Goal: Task Accomplishment & Management: Manage account settings

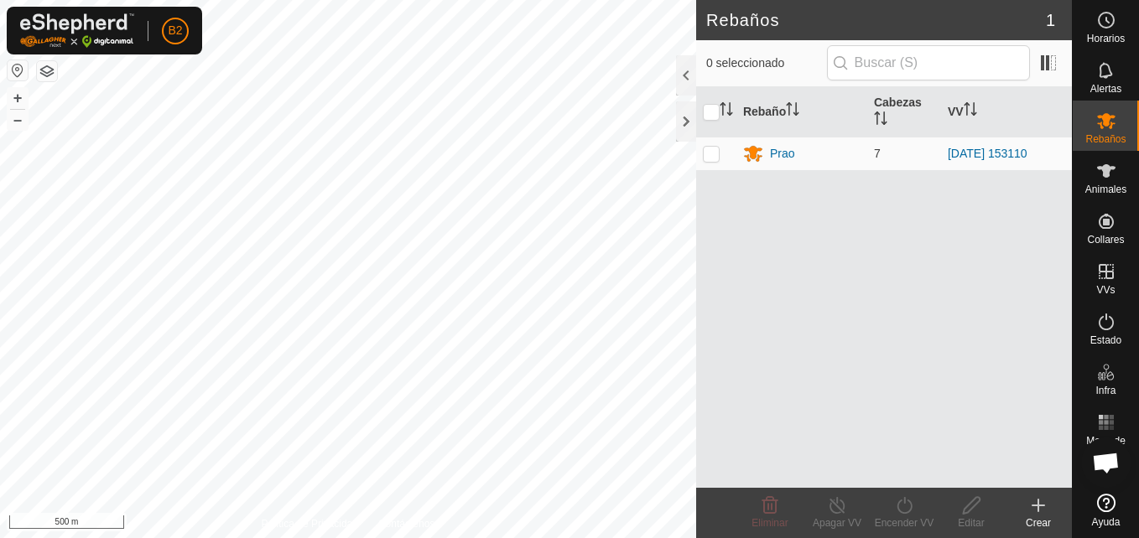
scroll to position [2111, 0]
click at [20, 106] on button "+" at bounding box center [18, 98] width 20 height 20
click at [683, 123] on div at bounding box center [686, 121] width 20 height 40
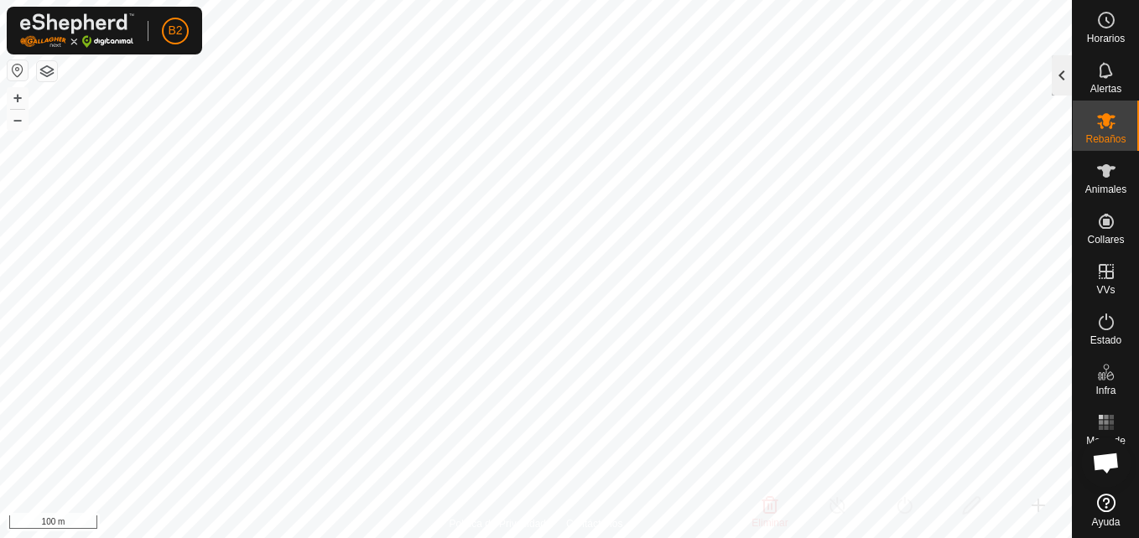
click at [1065, 87] on div at bounding box center [1061, 75] width 20 height 40
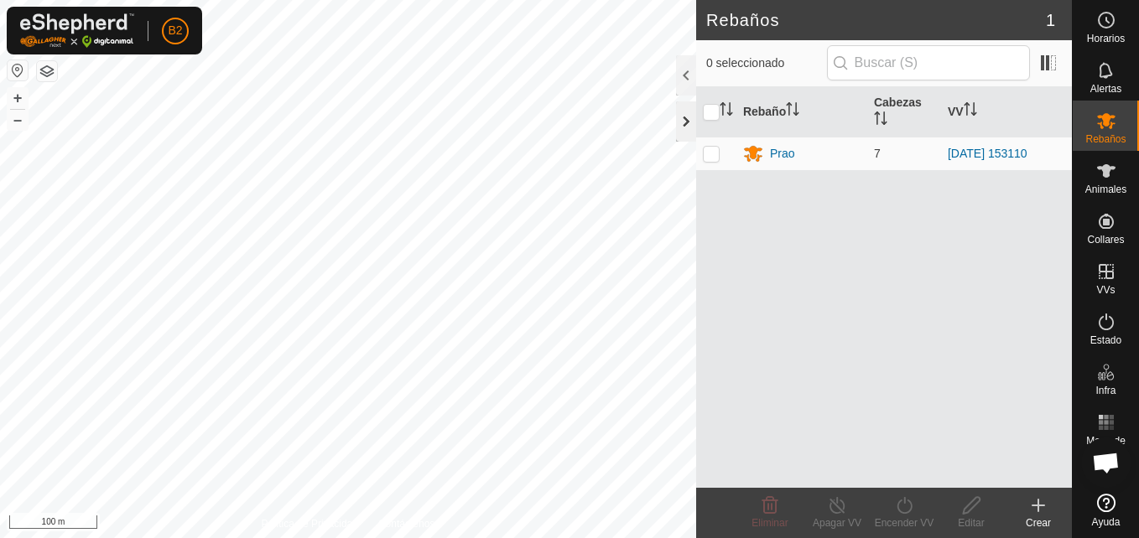
click at [688, 126] on div at bounding box center [686, 121] width 20 height 40
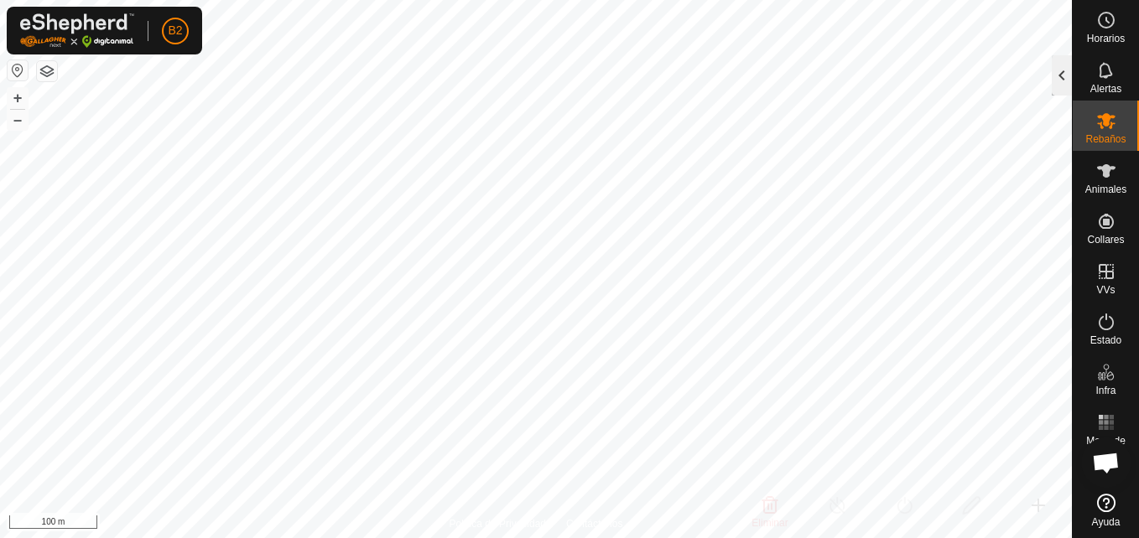
click at [1063, 84] on div at bounding box center [1061, 75] width 20 height 40
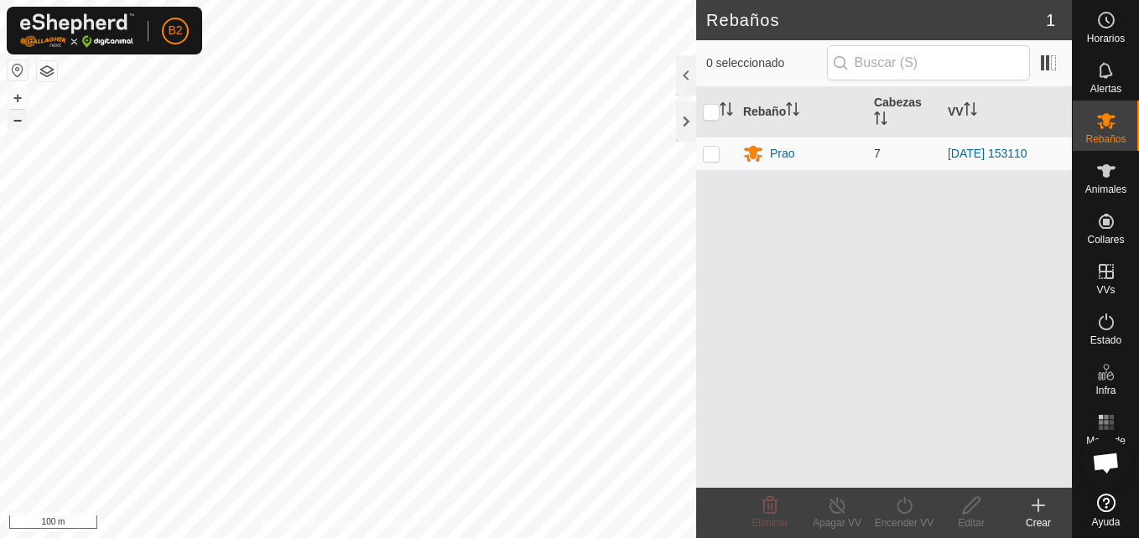
click at [14, 126] on button "–" at bounding box center [18, 120] width 20 height 20
click at [17, 101] on button "+" at bounding box center [18, 98] width 20 height 20
click at [689, 77] on div at bounding box center [686, 75] width 20 height 40
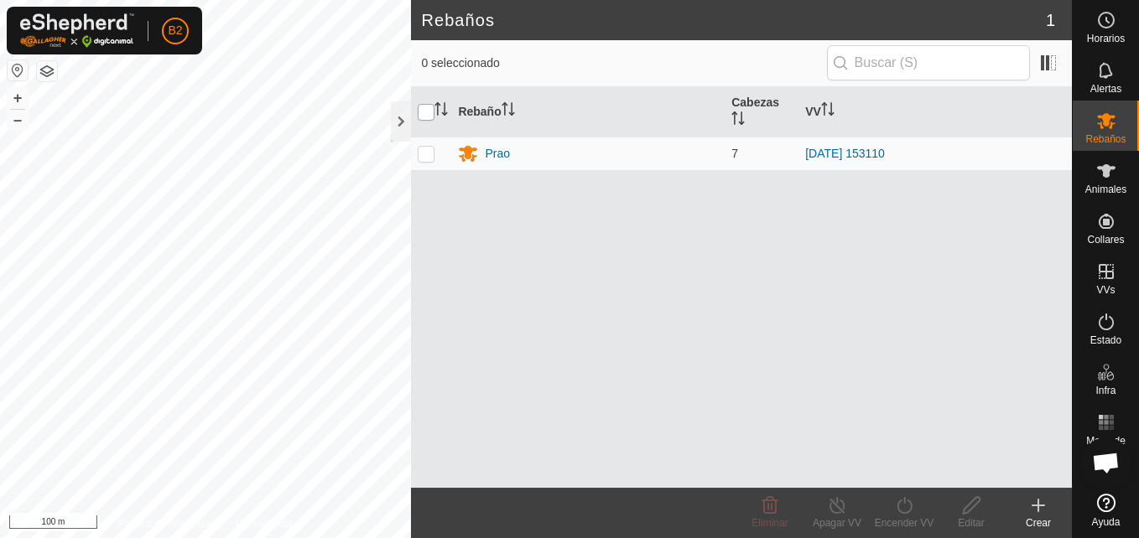
click at [426, 116] on input "checkbox" at bounding box center [426, 112] width 17 height 17
checkbox input "true"
click at [911, 505] on icon at bounding box center [903, 505] width 15 height 17
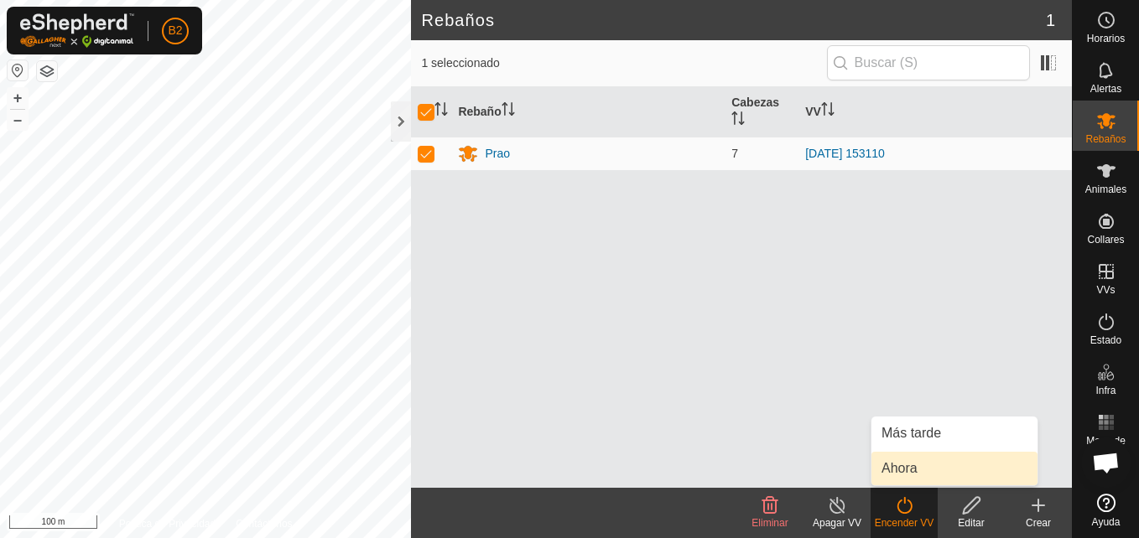
click at [911, 477] on link "Ahora" at bounding box center [954, 469] width 166 height 34
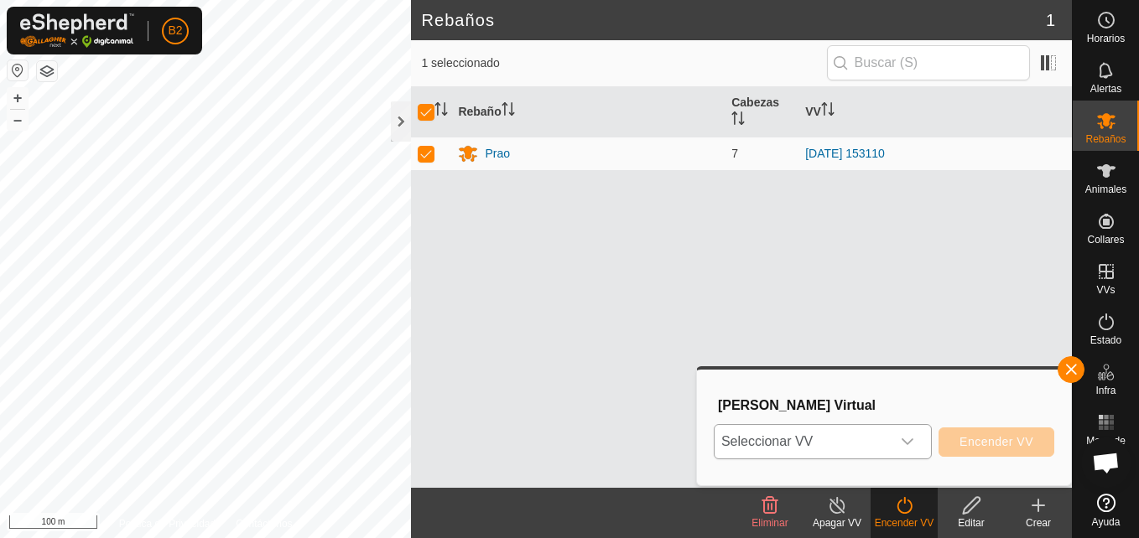
click at [912, 446] on icon "dropdown trigger" at bounding box center [907, 441] width 13 height 13
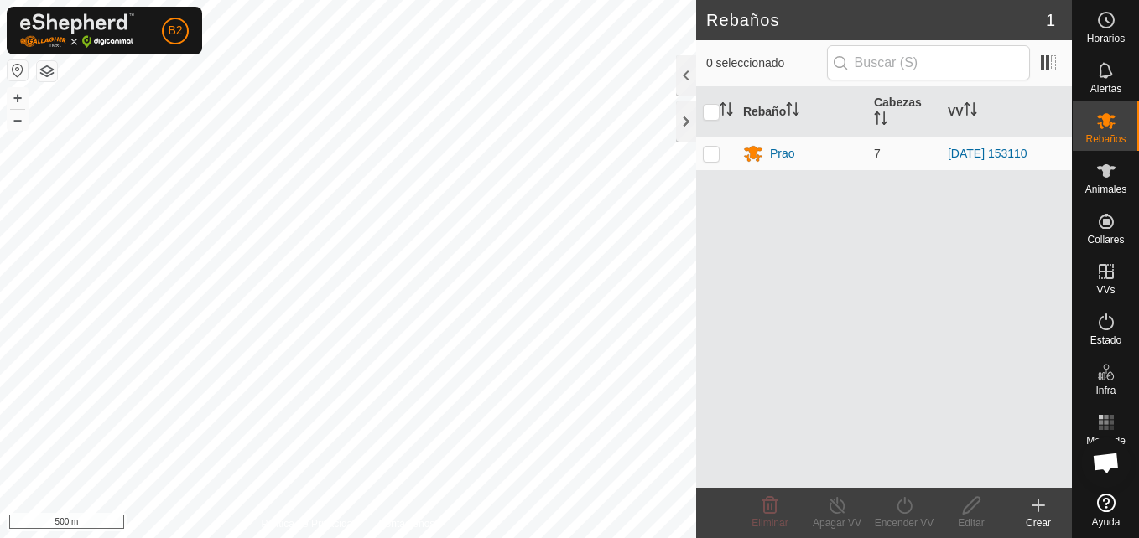
scroll to position [2111, 0]
click at [687, 77] on div at bounding box center [686, 75] width 20 height 40
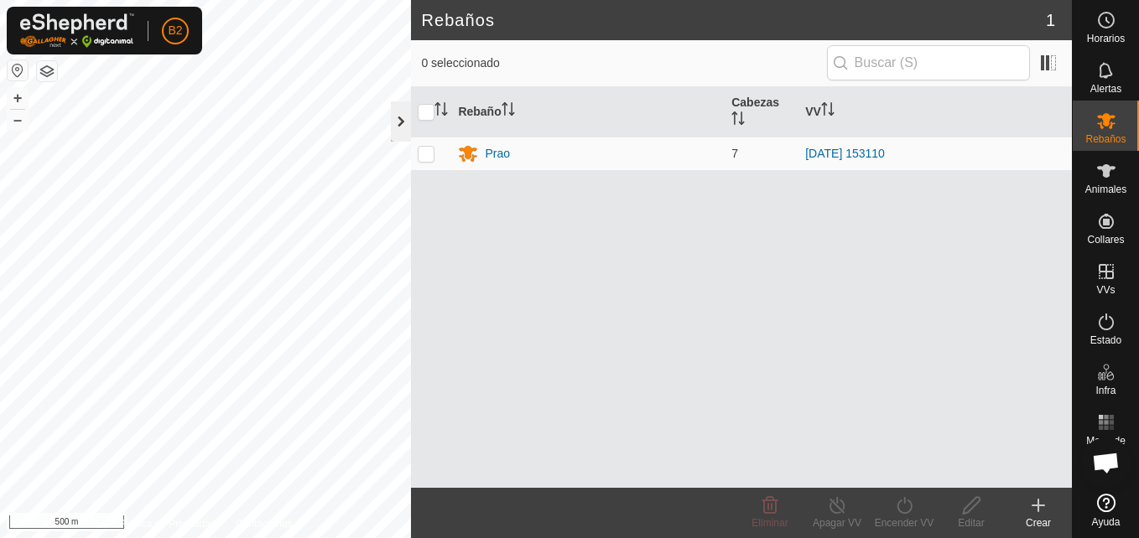
click at [401, 125] on div at bounding box center [401, 121] width 20 height 40
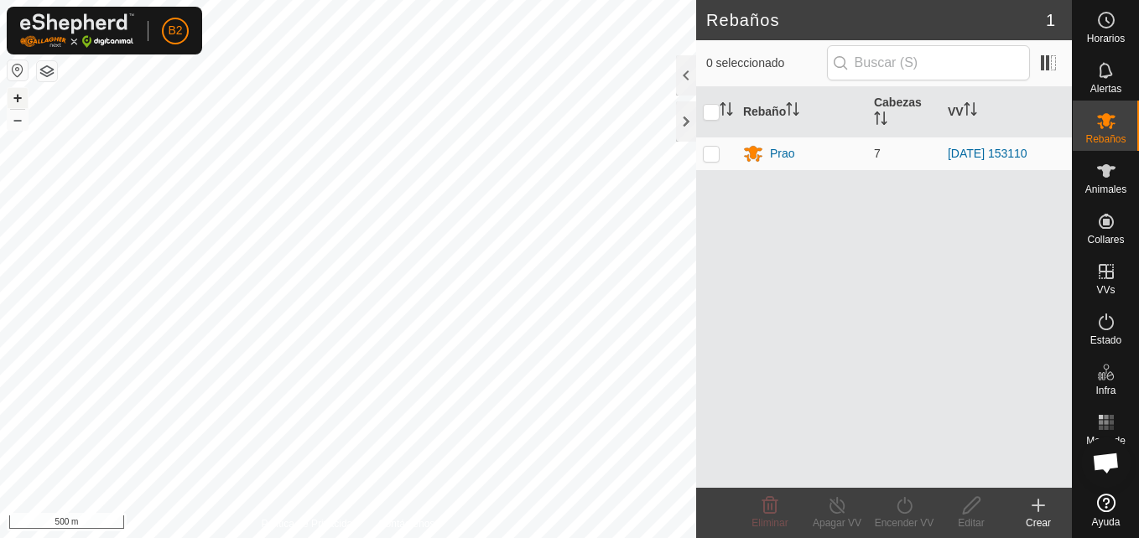
click at [22, 99] on button "+" at bounding box center [18, 98] width 20 height 20
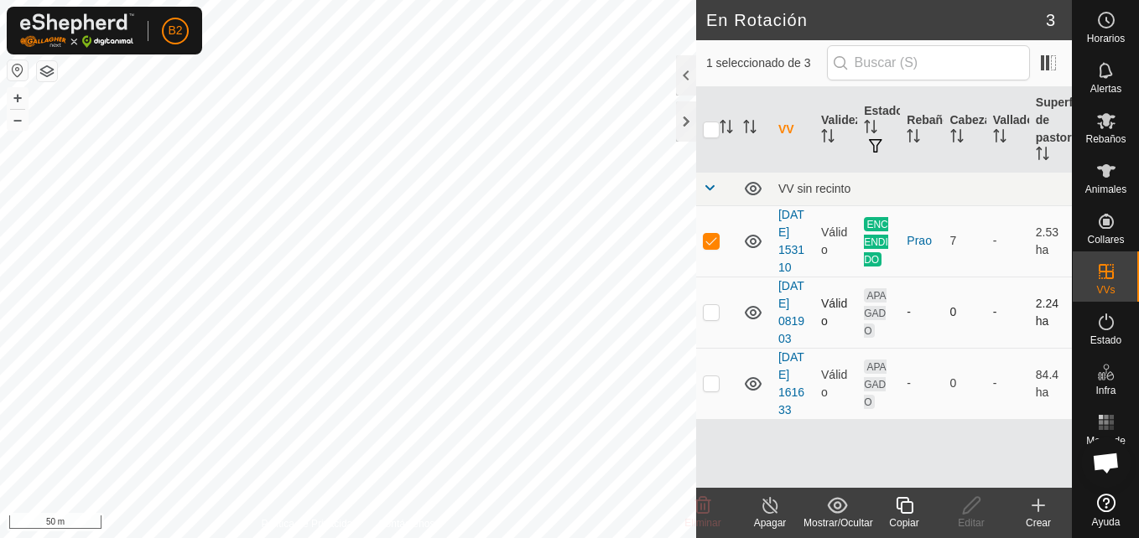
click at [705, 319] on p-checkbox at bounding box center [711, 311] width 17 height 13
checkbox input "true"
click at [709, 257] on td at bounding box center [716, 240] width 40 height 71
click at [711, 247] on p-checkbox at bounding box center [711, 240] width 17 height 13
checkbox input "true"
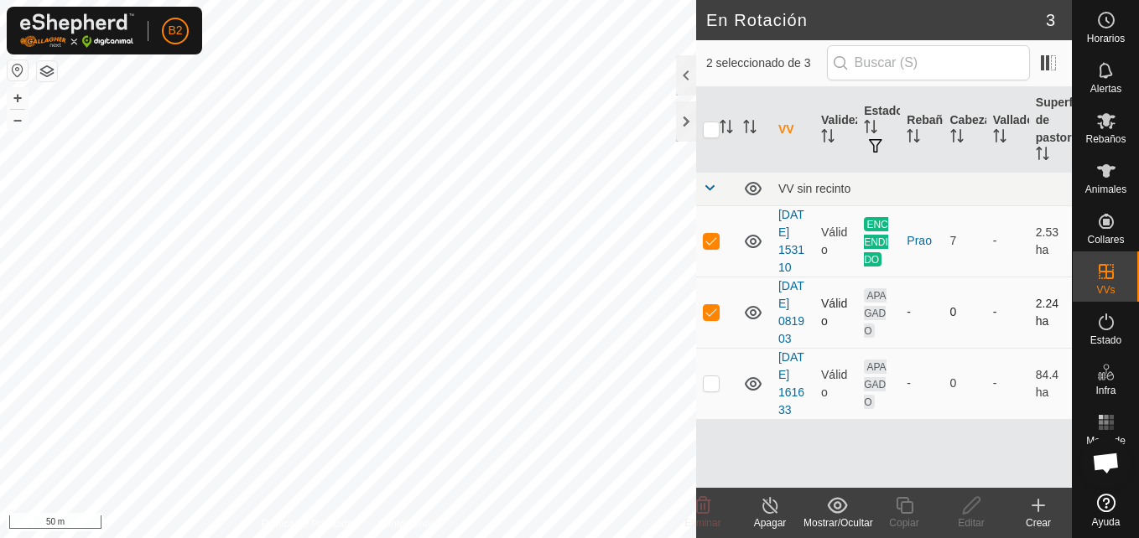
click at [708, 319] on p-checkbox at bounding box center [711, 311] width 17 height 13
checkbox input "false"
click at [783, 266] on link "[DATE] 153110" at bounding box center [791, 241] width 26 height 66
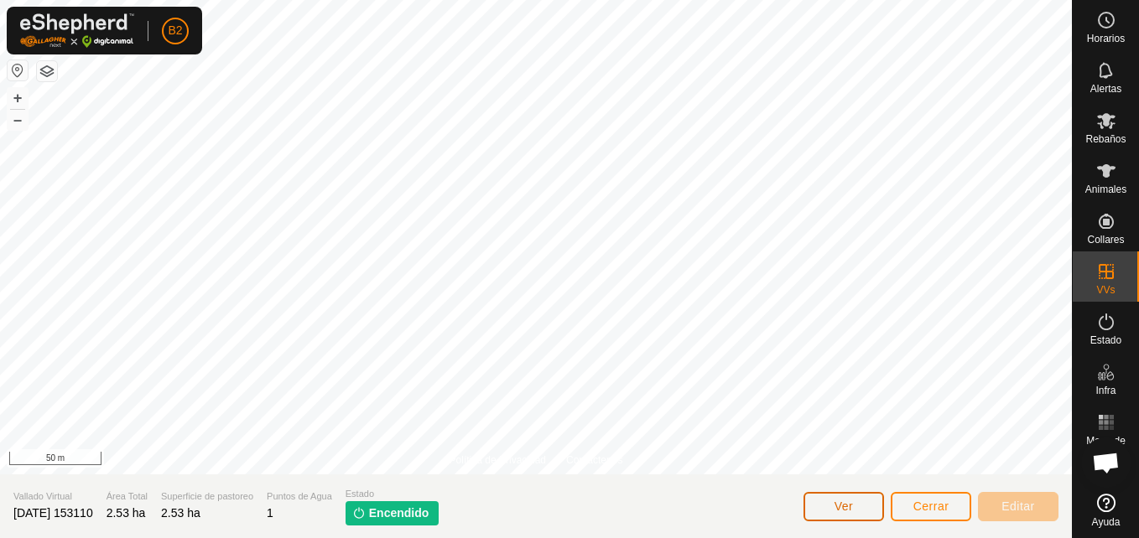
click at [867, 513] on button "Ver" at bounding box center [843, 506] width 80 height 29
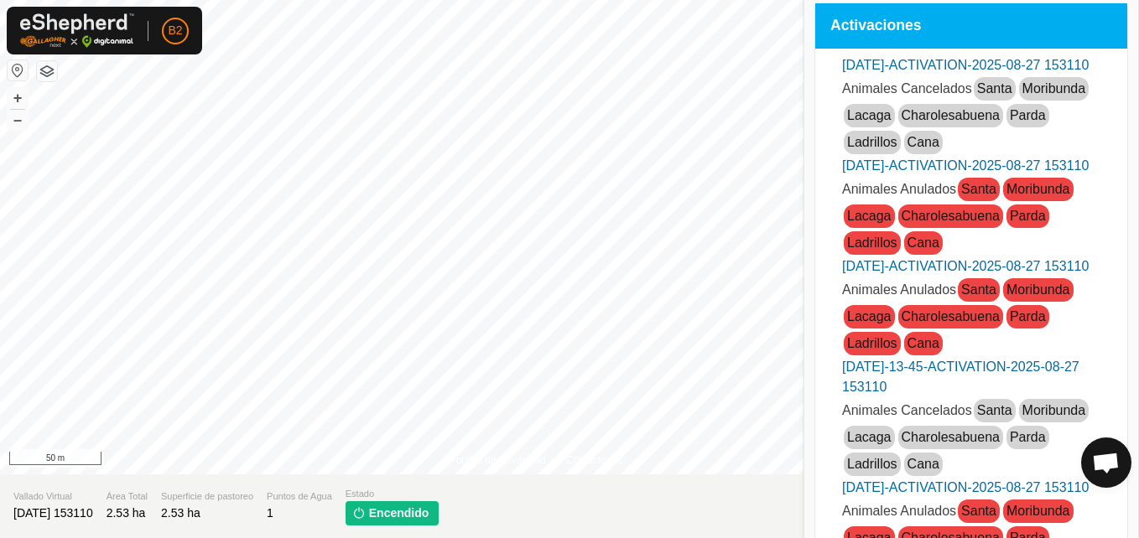
click at [1006, 449] on span "Parda" at bounding box center [1027, 437] width 43 height 23
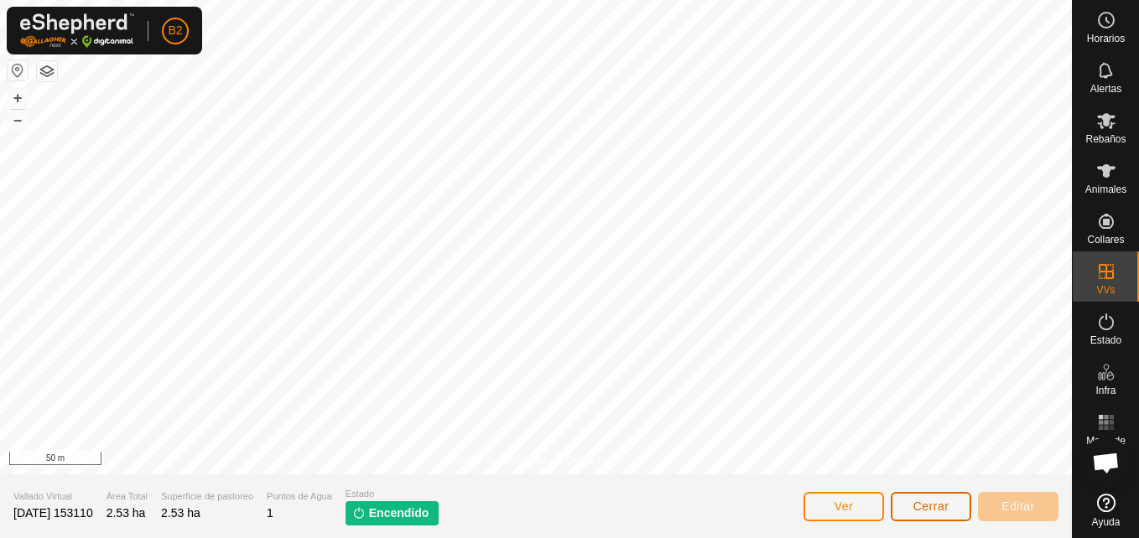
click at [896, 503] on button "Cerrar" at bounding box center [930, 506] width 80 height 29
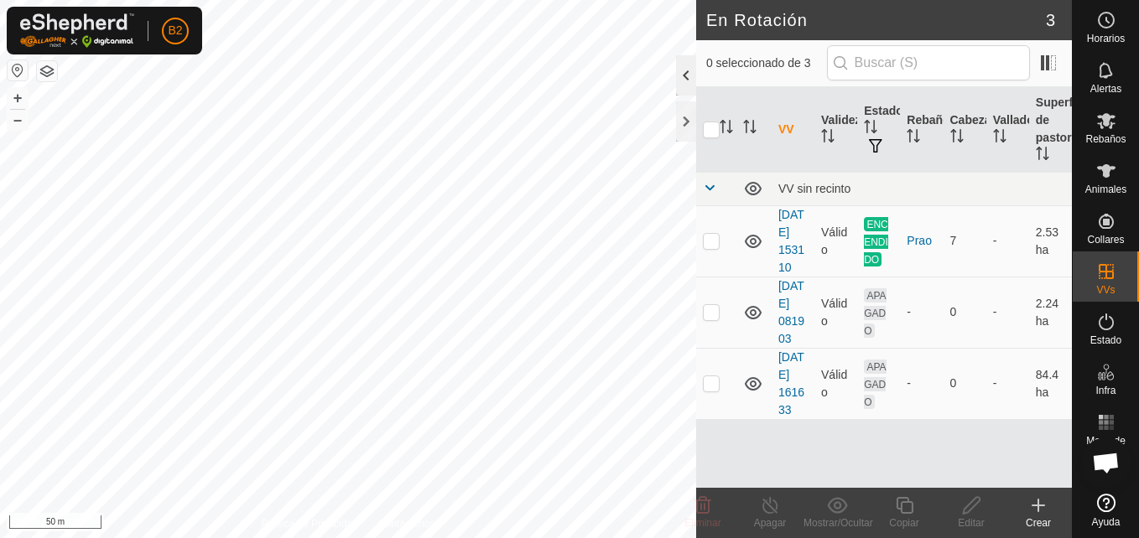
click at [683, 84] on div at bounding box center [686, 75] width 20 height 40
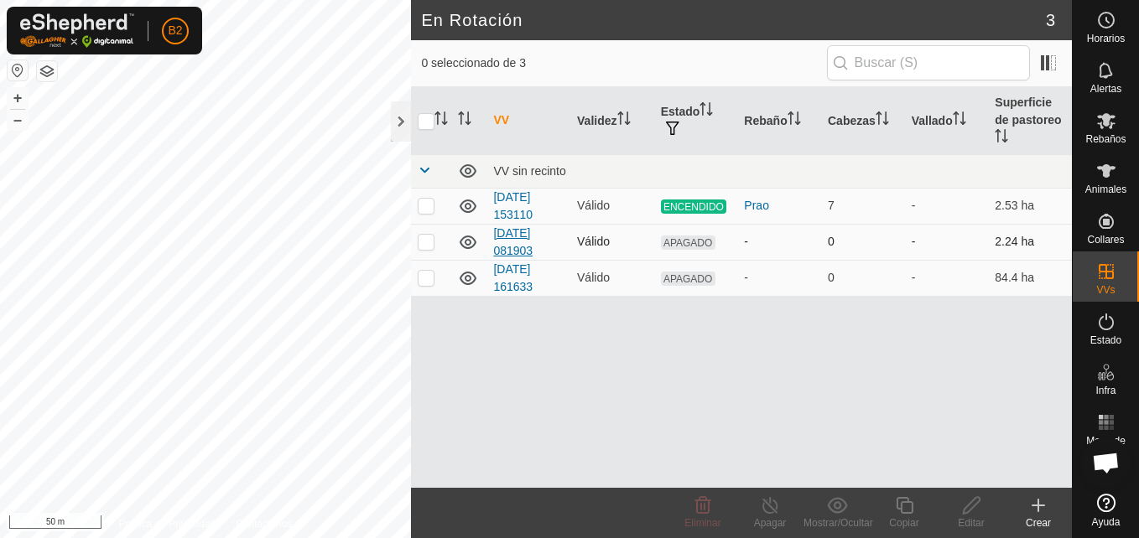
click at [523, 226] on link "[DATE] 081903" at bounding box center [512, 241] width 39 height 31
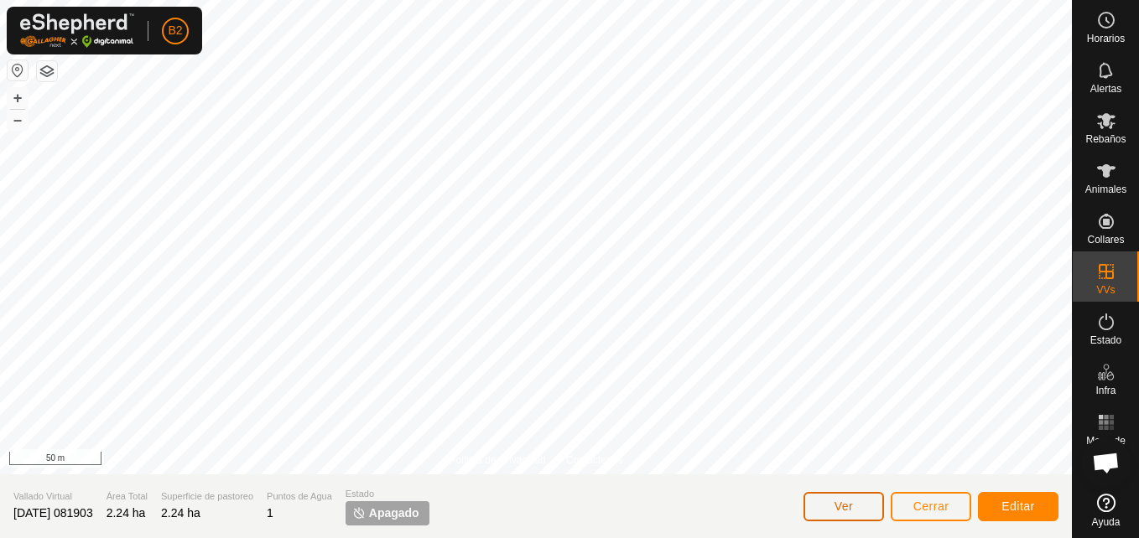
click at [861, 511] on button "Ver" at bounding box center [843, 506] width 80 height 29
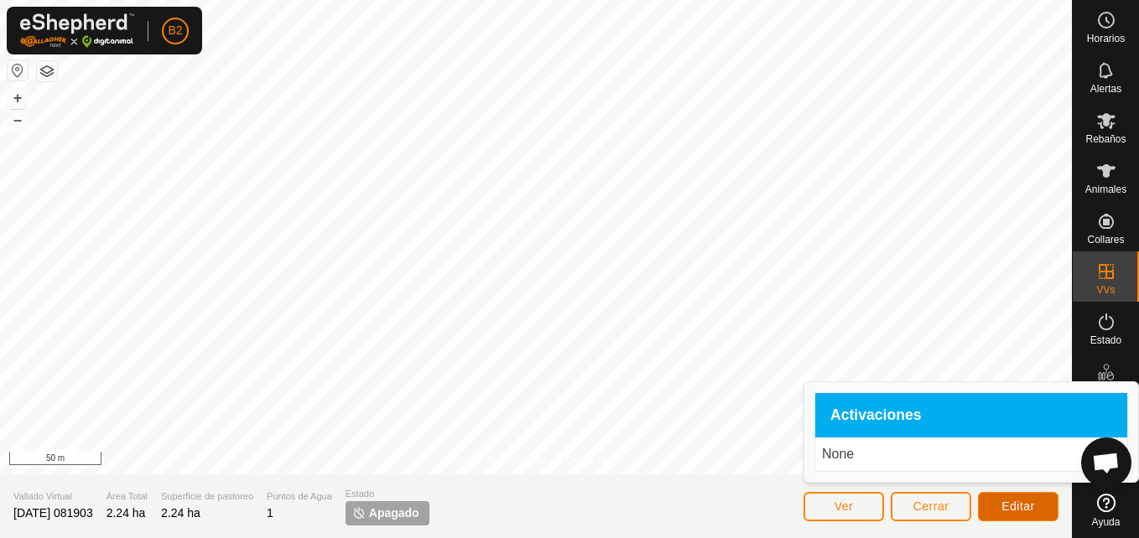
click at [984, 506] on button "Editar" at bounding box center [1018, 506] width 80 height 29
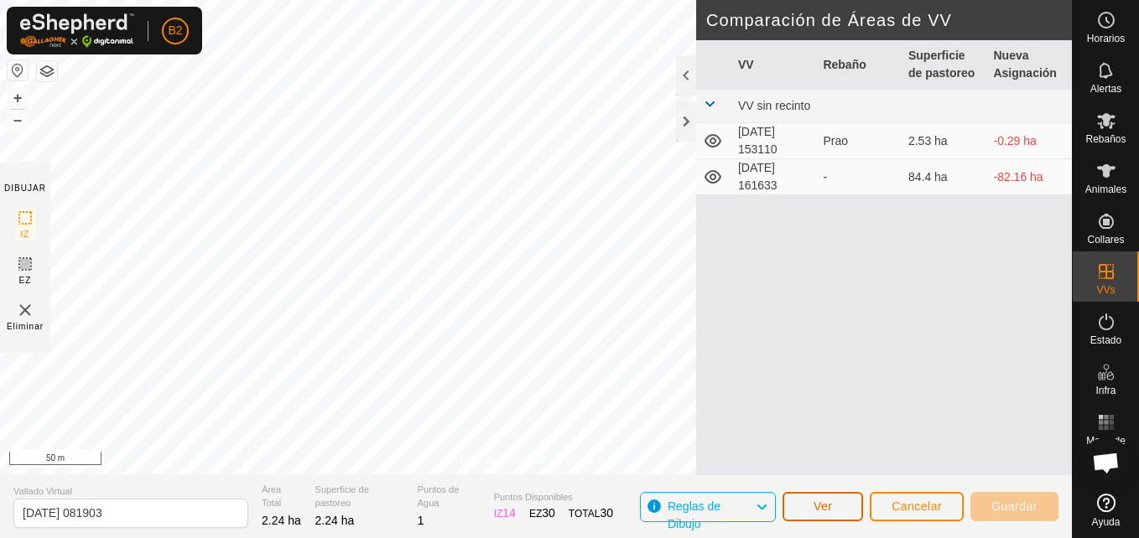
click at [844, 507] on button "Ver" at bounding box center [822, 506] width 80 height 29
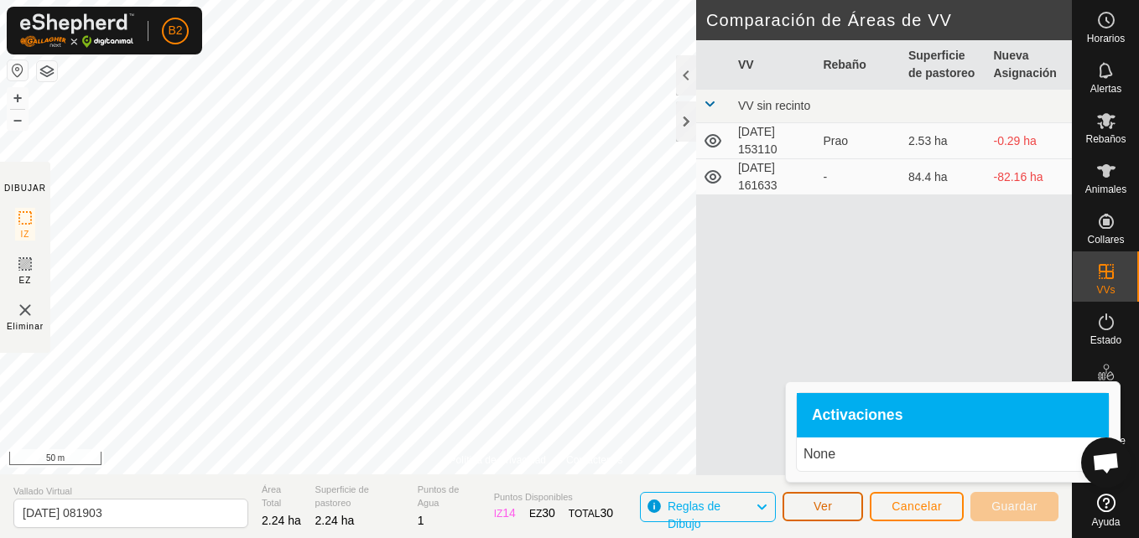
click at [844, 507] on button "Ver" at bounding box center [822, 506] width 80 height 29
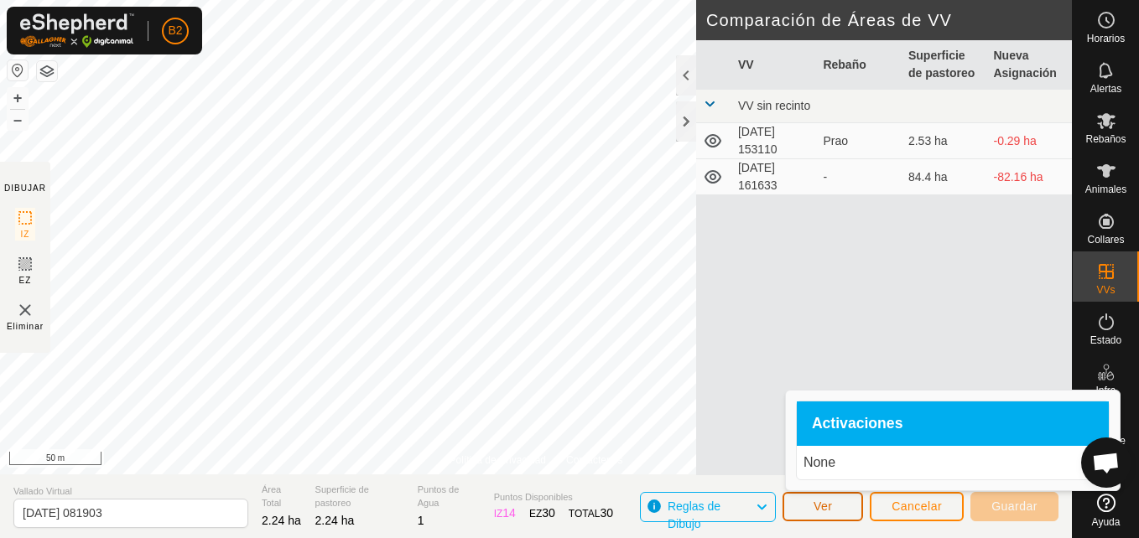
click at [844, 507] on button "Ver" at bounding box center [822, 506] width 80 height 29
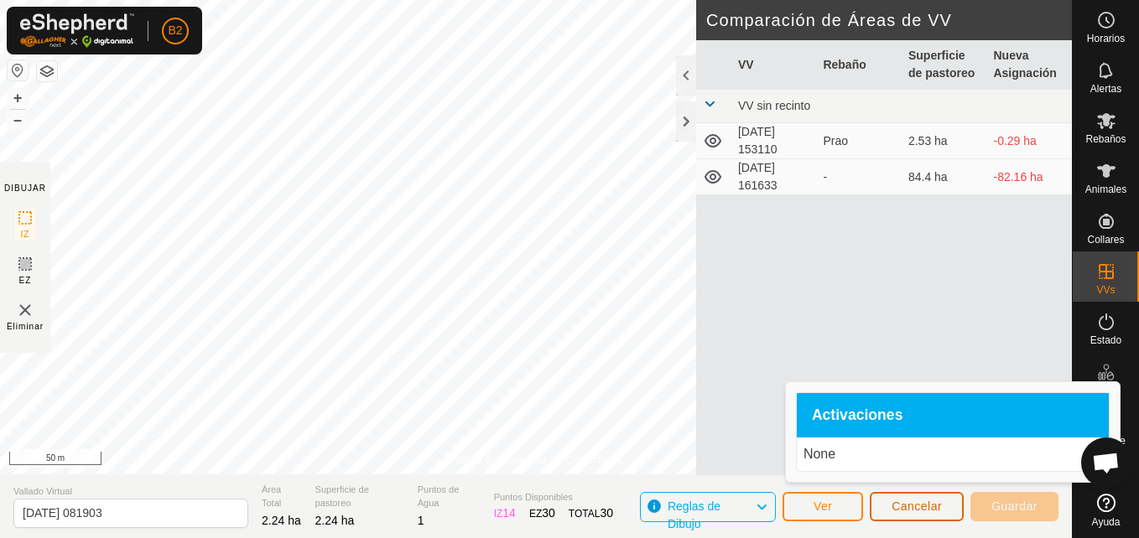
click at [917, 506] on span "Cancelar" at bounding box center [916, 506] width 50 height 13
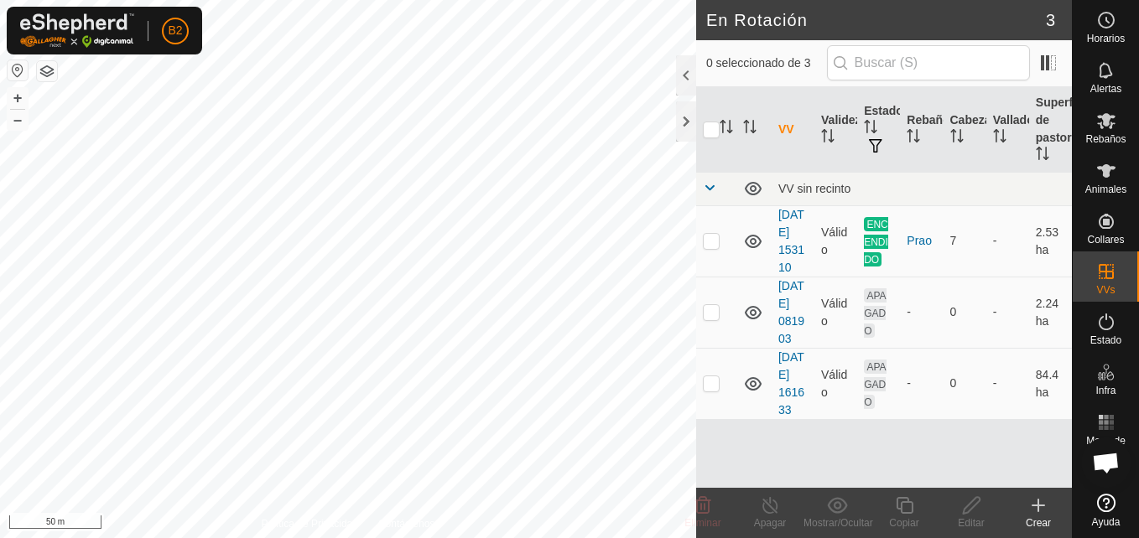
click at [61, 537] on html "B2 Horarios Alertas Rebaños Animales Collares VVs Estado Infra Mapa de Calor Ay…" at bounding box center [569, 269] width 1139 height 538
click at [0, 537] on html "B2 Horarios Alertas Rebaños Animales Collares VVs Estado Infra Mapa de Calor Ay…" at bounding box center [569, 269] width 1139 height 538
click at [14, 124] on button "–" at bounding box center [18, 120] width 20 height 20
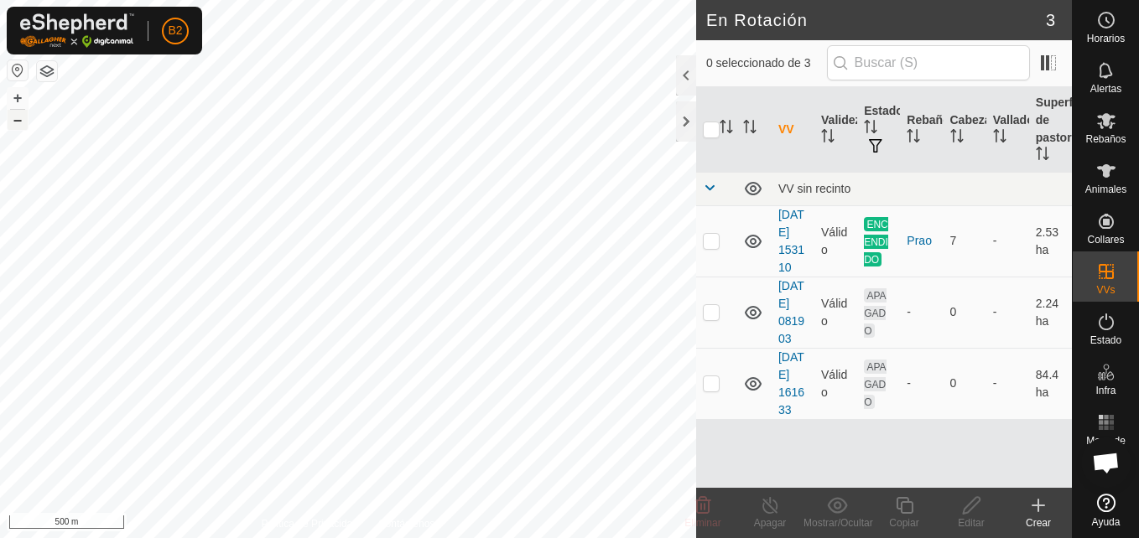
checkbox input "true"
click at [785, 345] on link "[DATE] 081903" at bounding box center [791, 312] width 26 height 66
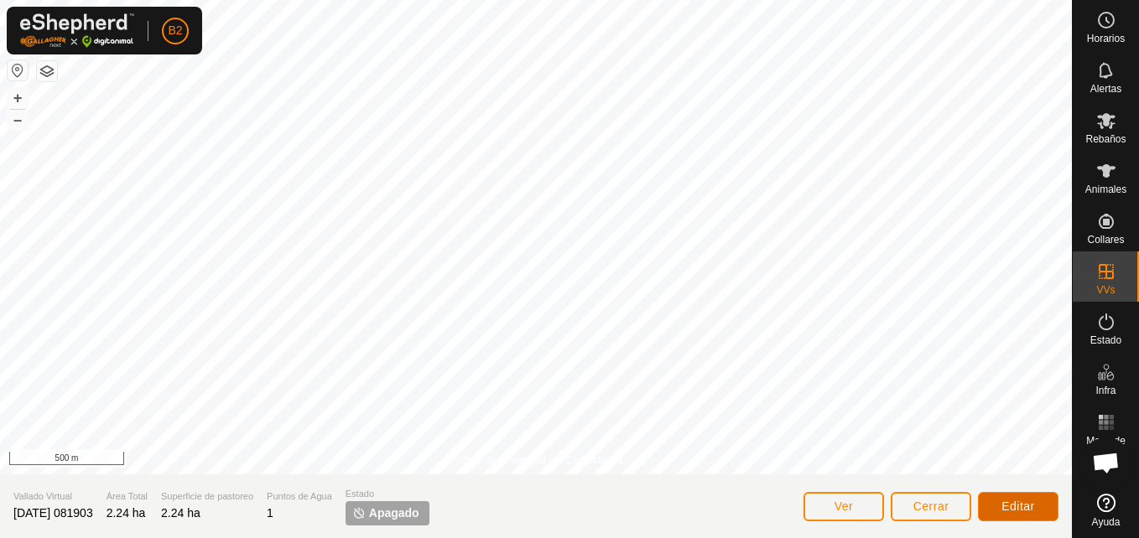
click at [1040, 516] on button "Editar" at bounding box center [1018, 506] width 80 height 29
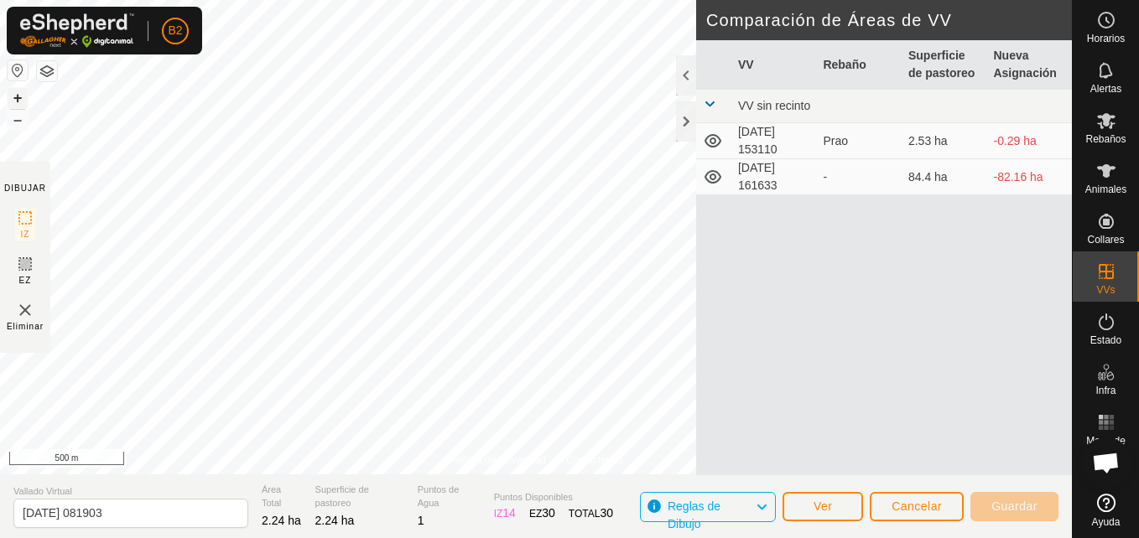
click at [13, 97] on button "+" at bounding box center [18, 98] width 20 height 20
click at [926, 510] on span "Cancelar" at bounding box center [916, 506] width 50 height 13
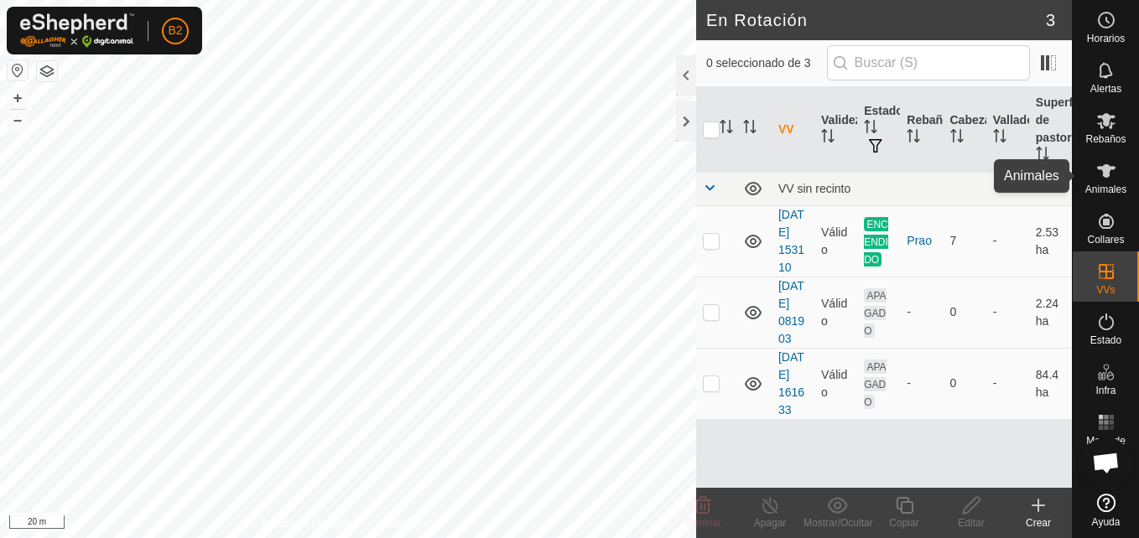
click at [1109, 179] on icon at bounding box center [1106, 171] width 20 height 20
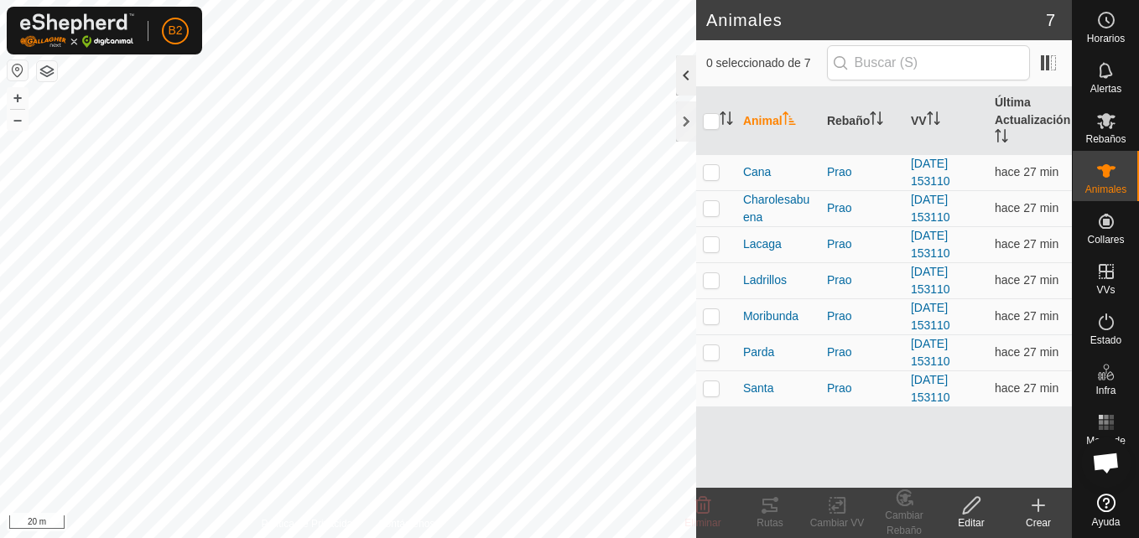
click at [690, 71] on div at bounding box center [686, 75] width 20 height 40
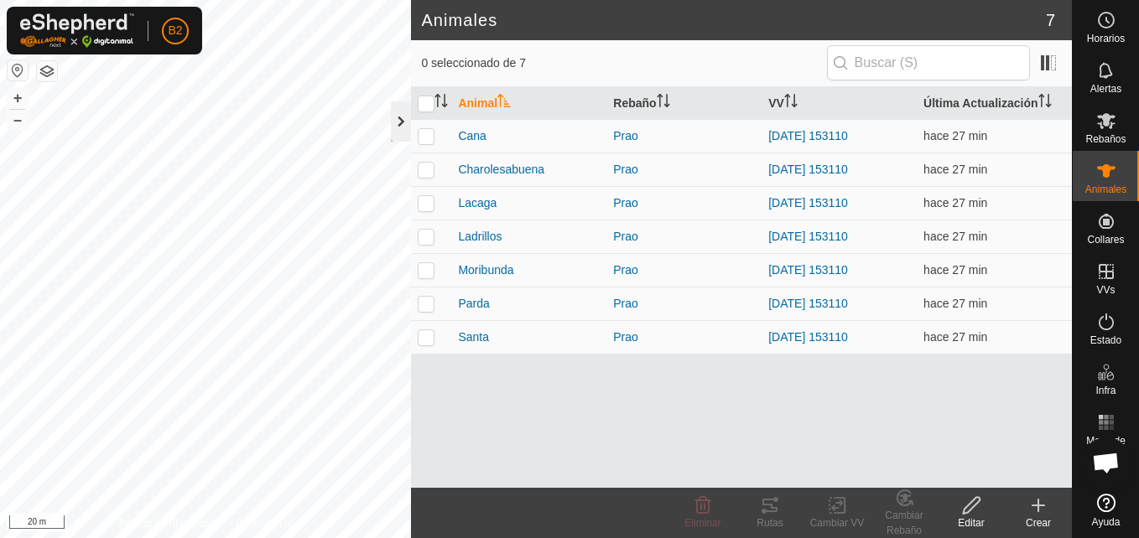
click at [398, 125] on div at bounding box center [401, 121] width 20 height 40
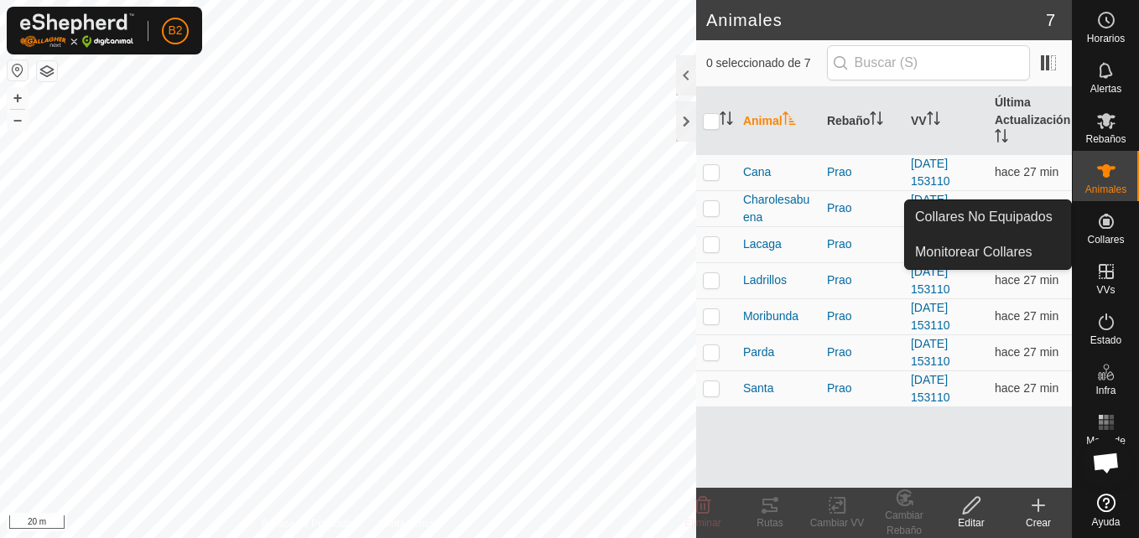
click at [1096, 230] on icon at bounding box center [1106, 221] width 20 height 20
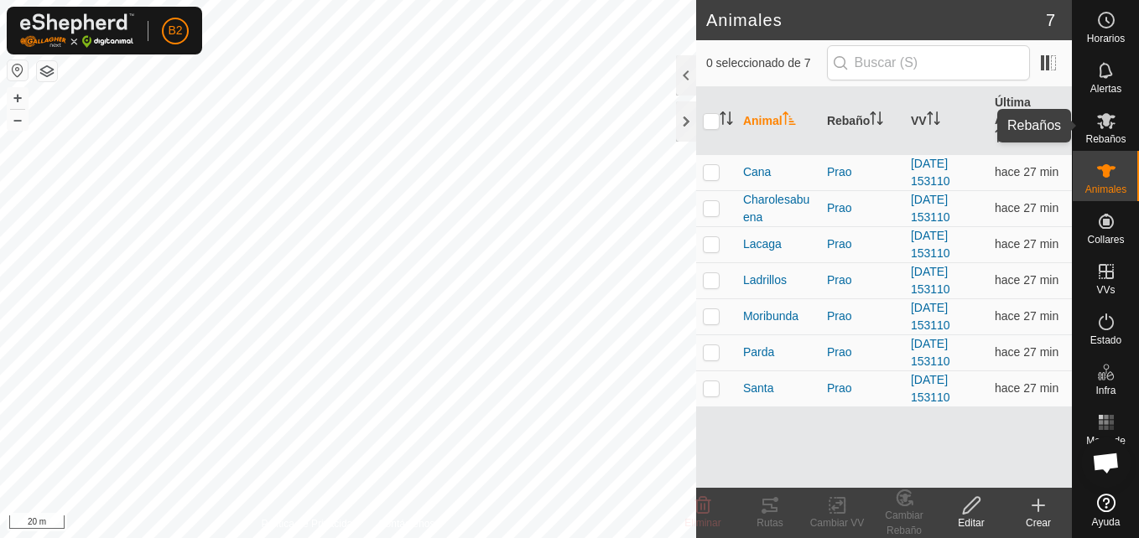
click at [1105, 134] on span "Rebaños" at bounding box center [1105, 139] width 40 height 10
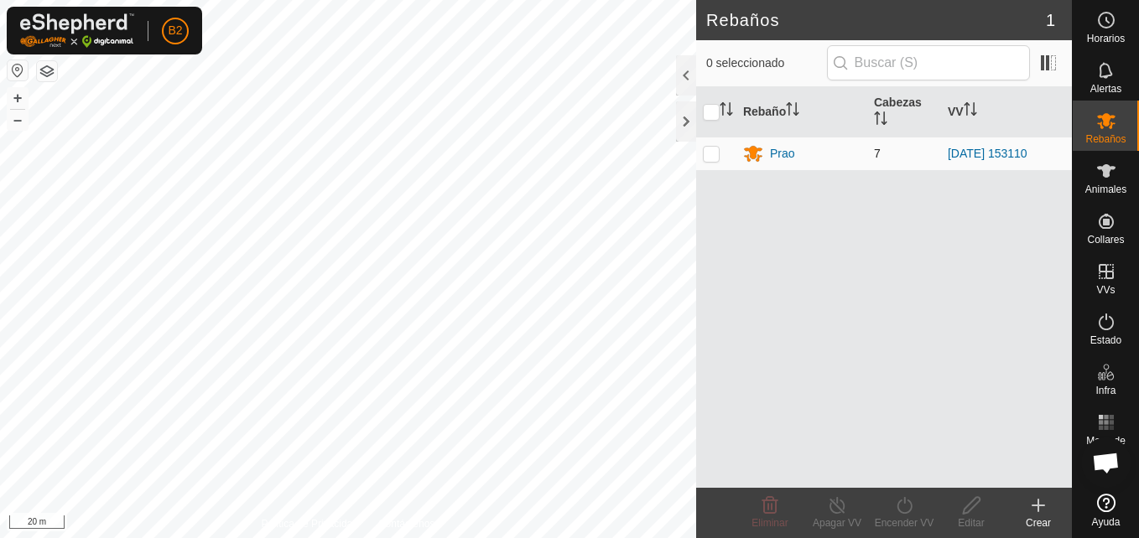
click at [715, 152] on p-checkbox at bounding box center [711, 153] width 17 height 13
checkbox input "true"
click at [905, 521] on div "Encender VV" at bounding box center [903, 523] width 67 height 15
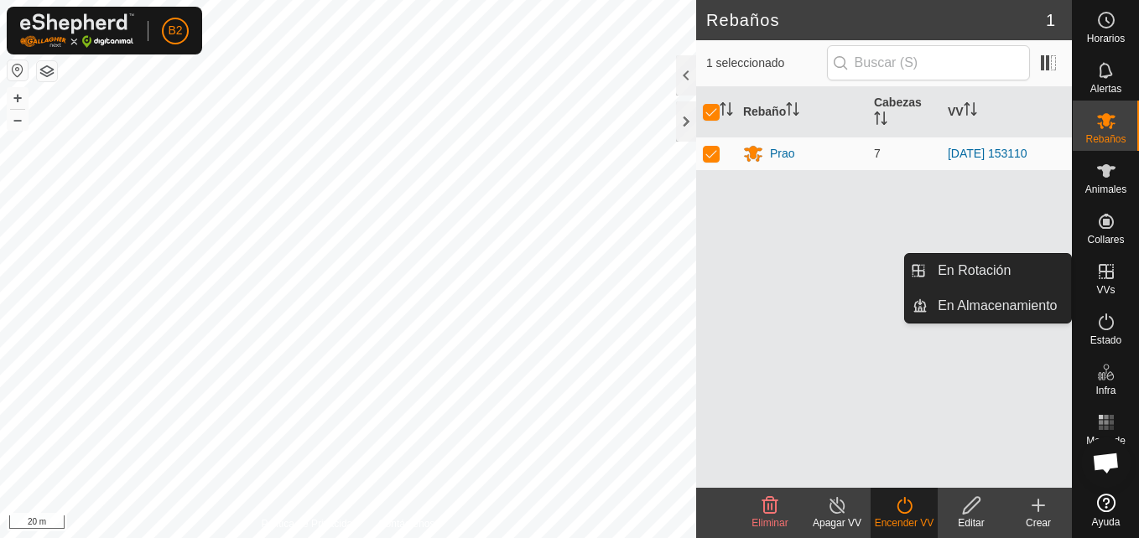
click at [1103, 275] on icon at bounding box center [1106, 272] width 20 height 20
click at [1046, 304] on link "En Almacenamiento" at bounding box center [998, 306] width 143 height 34
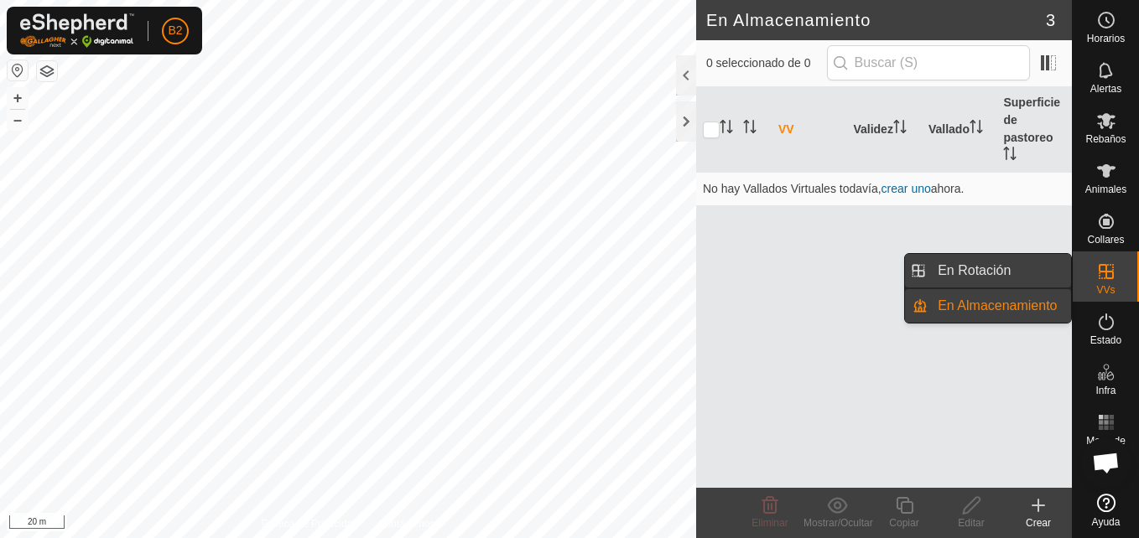
click at [1025, 262] on link "En Rotación" at bounding box center [998, 271] width 143 height 34
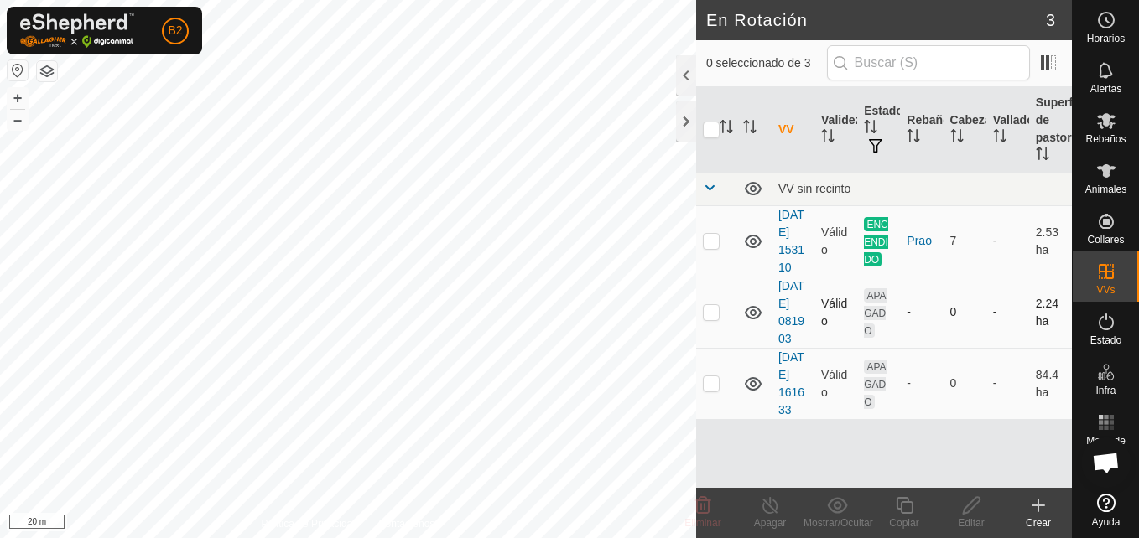
click at [788, 348] on td "[DATE] 081903" at bounding box center [792, 312] width 43 height 71
click at [783, 345] on link "[DATE] 081903" at bounding box center [791, 312] width 26 height 66
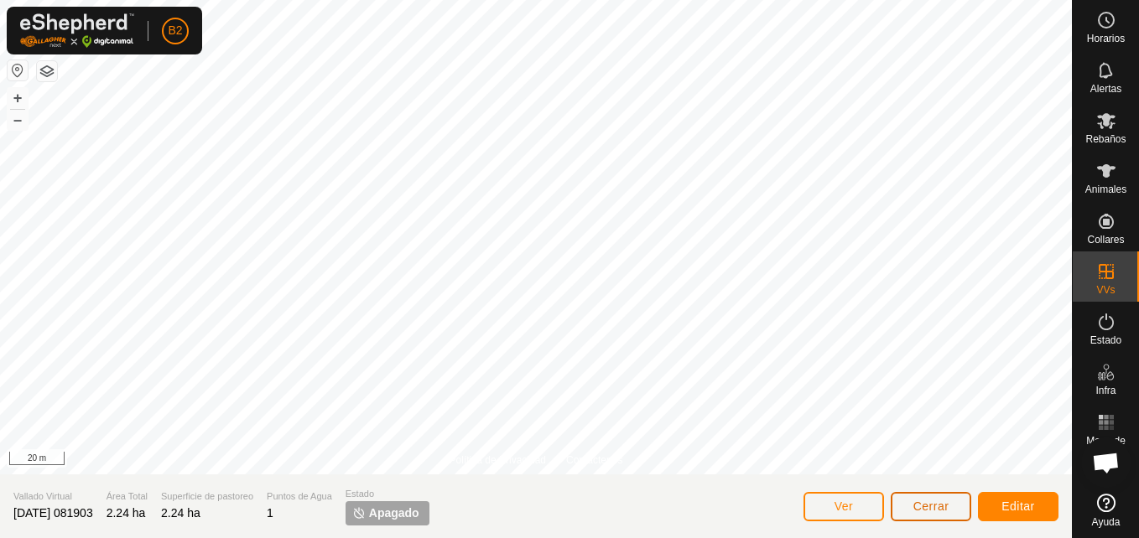
click at [908, 504] on button "Cerrar" at bounding box center [930, 506] width 80 height 29
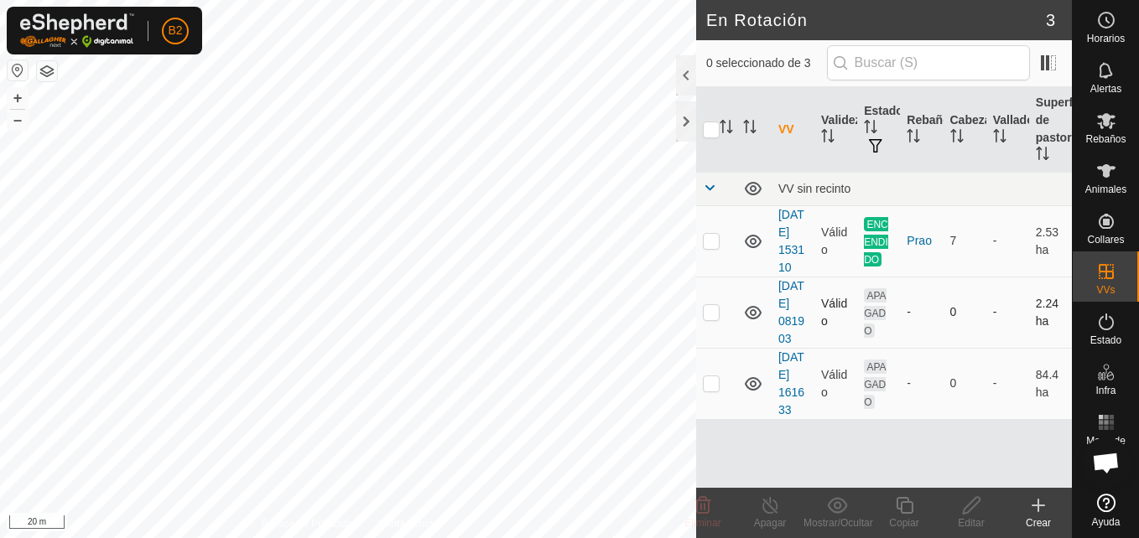
click at [712, 319] on p-checkbox at bounding box center [711, 311] width 17 height 13
checkbox input "true"
click at [965, 509] on icon at bounding box center [971, 505] width 17 height 17
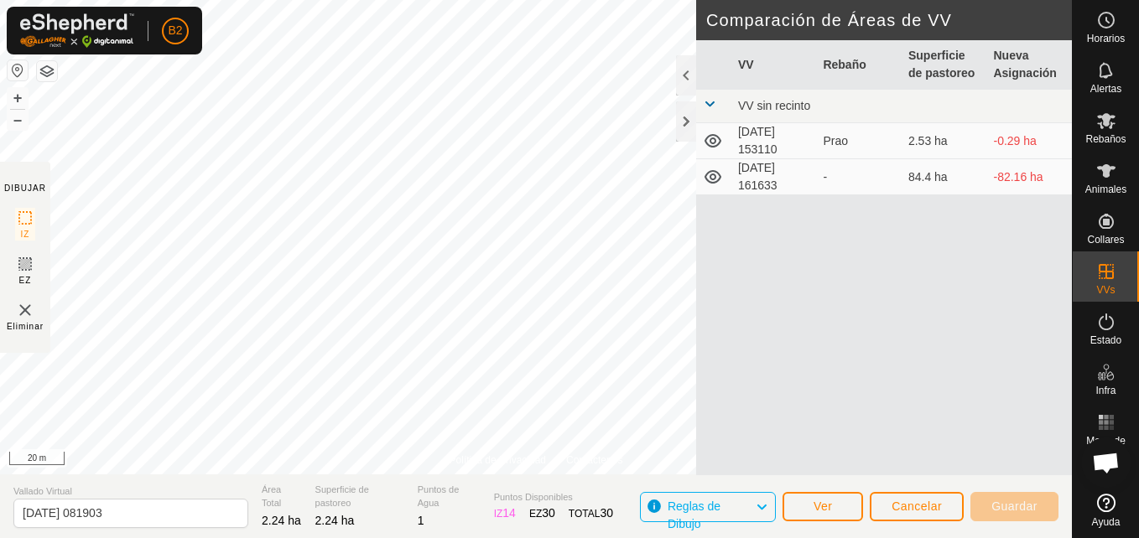
click at [769, 181] on td "[DATE] 161633" at bounding box center [774, 177] width 86 height 36
drag, startPoint x: 769, startPoint y: 181, endPoint x: 752, endPoint y: 132, distance: 52.2
click at [752, 132] on td "[DATE] 153110" at bounding box center [774, 141] width 86 height 36
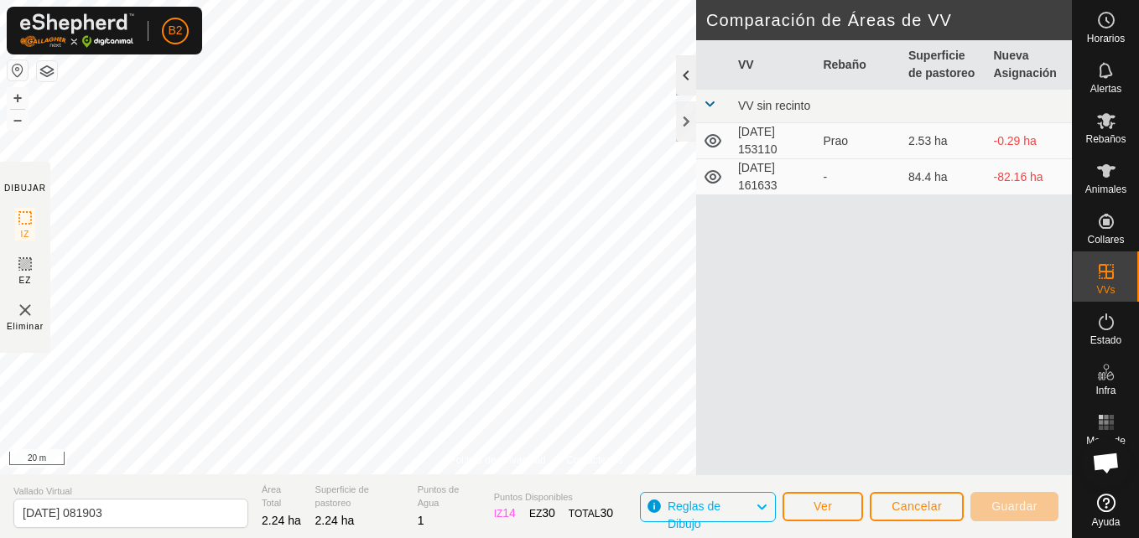
click at [683, 73] on div at bounding box center [686, 75] width 20 height 40
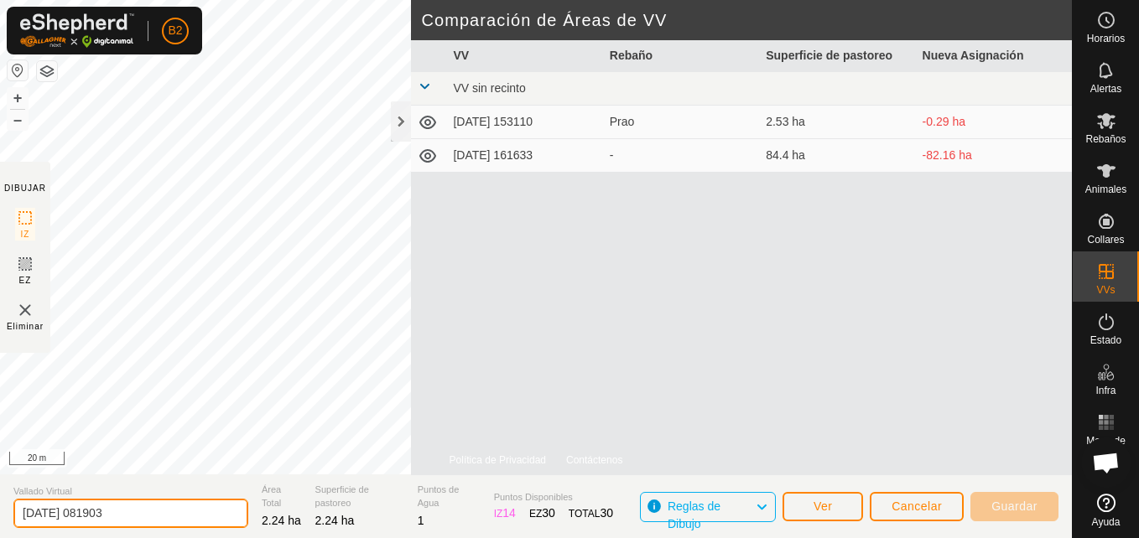
click at [185, 519] on input "[DATE] 081903" at bounding box center [130, 513] width 235 height 29
type input "2"
type input "prados los molinos"
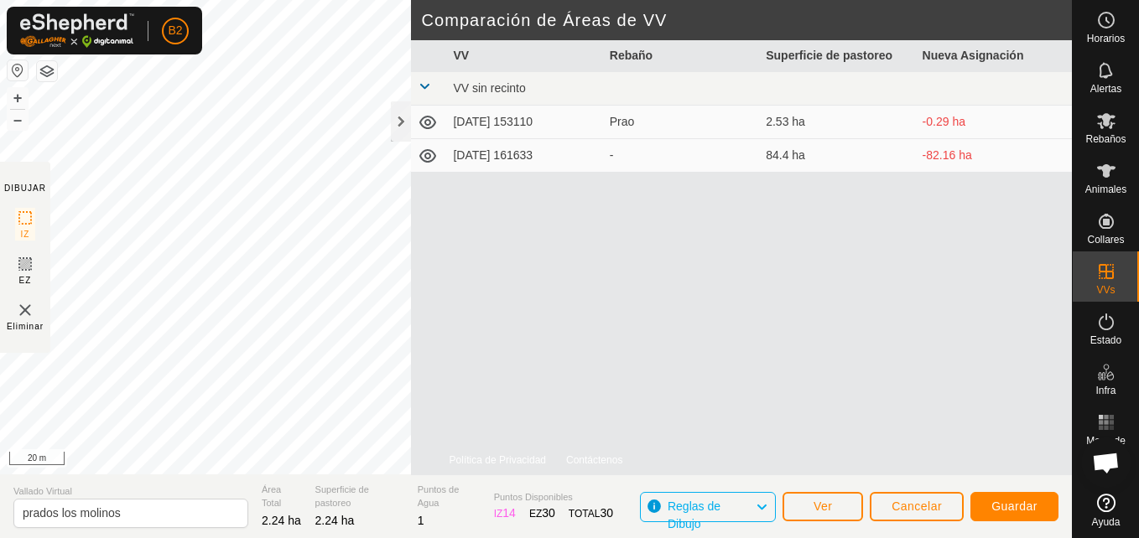
click at [668, 314] on div "VV Rebaño Superficie de pastoreo Nueva Asignación VV sin recinto [DATE] 153110 …" at bounding box center [741, 257] width 661 height 435
click at [984, 505] on button "Guardar" at bounding box center [1014, 506] width 88 height 29
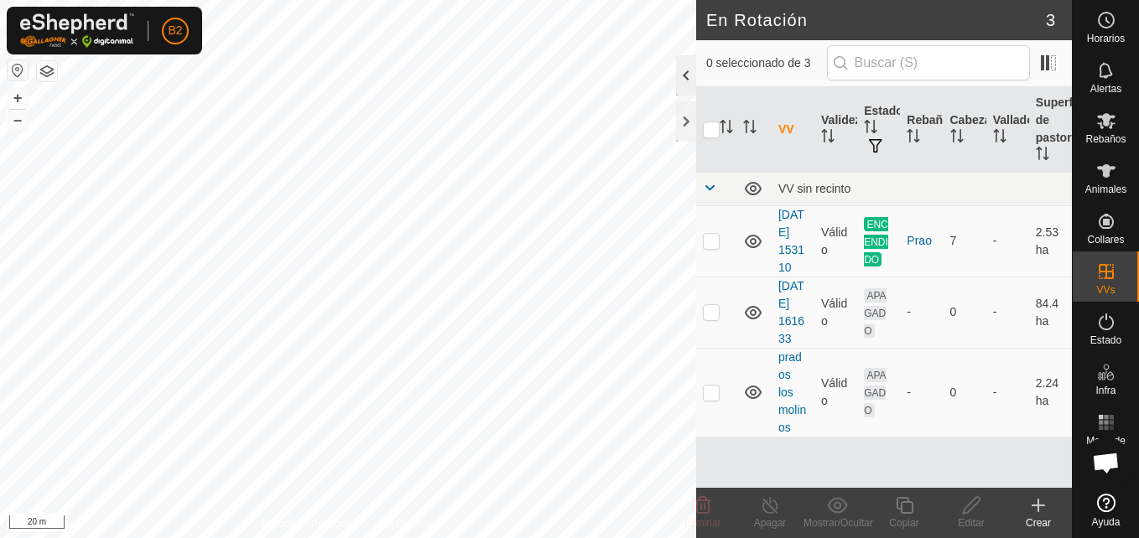
click at [684, 68] on div at bounding box center [686, 75] width 20 height 40
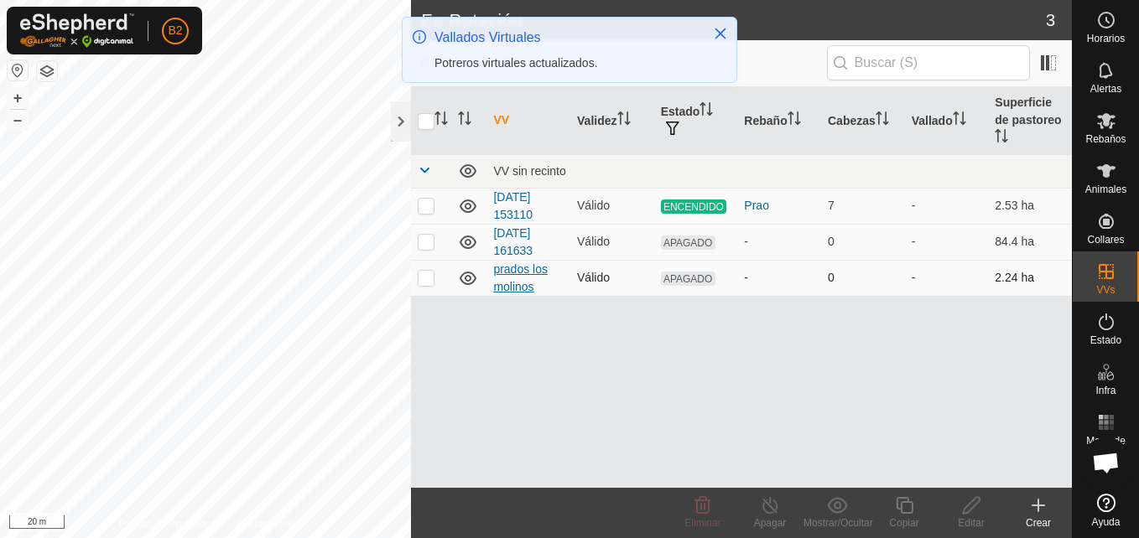
click at [503, 268] on link "prados los molinos" at bounding box center [520, 277] width 55 height 31
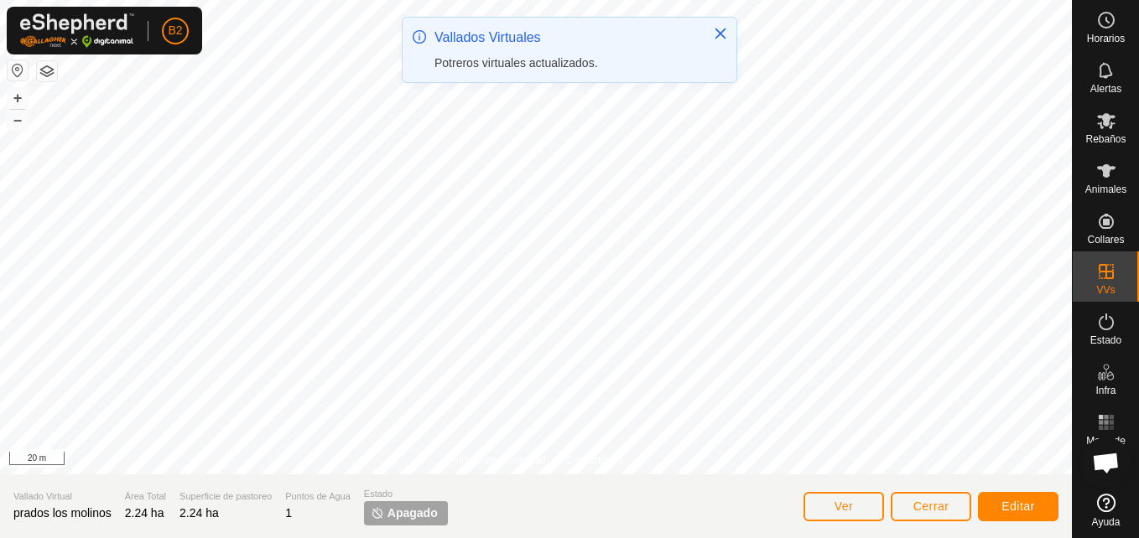
click at [503, 268] on div at bounding box center [536, 237] width 1072 height 475
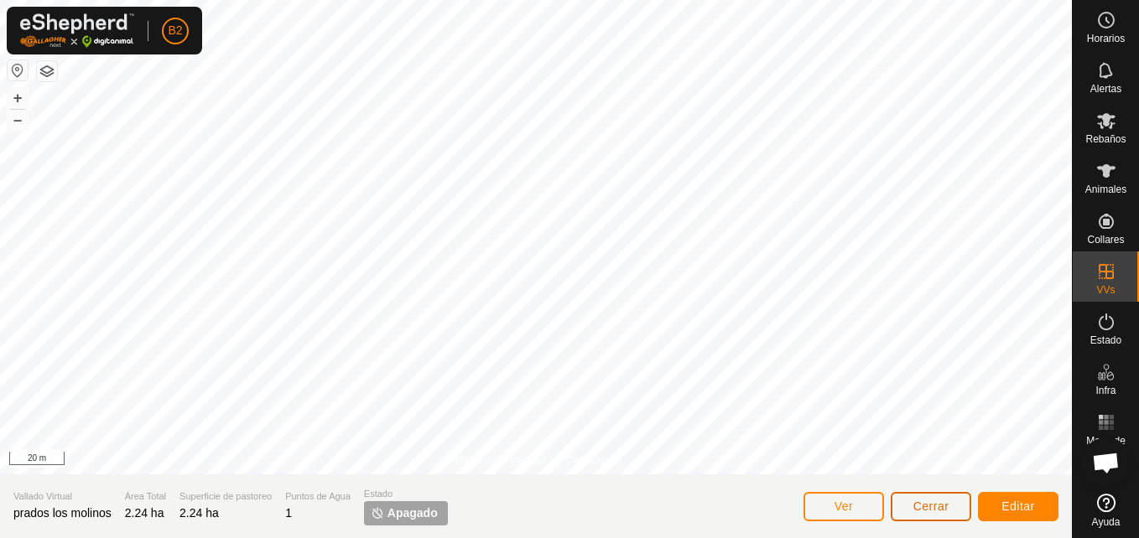
click at [903, 506] on button "Cerrar" at bounding box center [930, 506] width 80 height 29
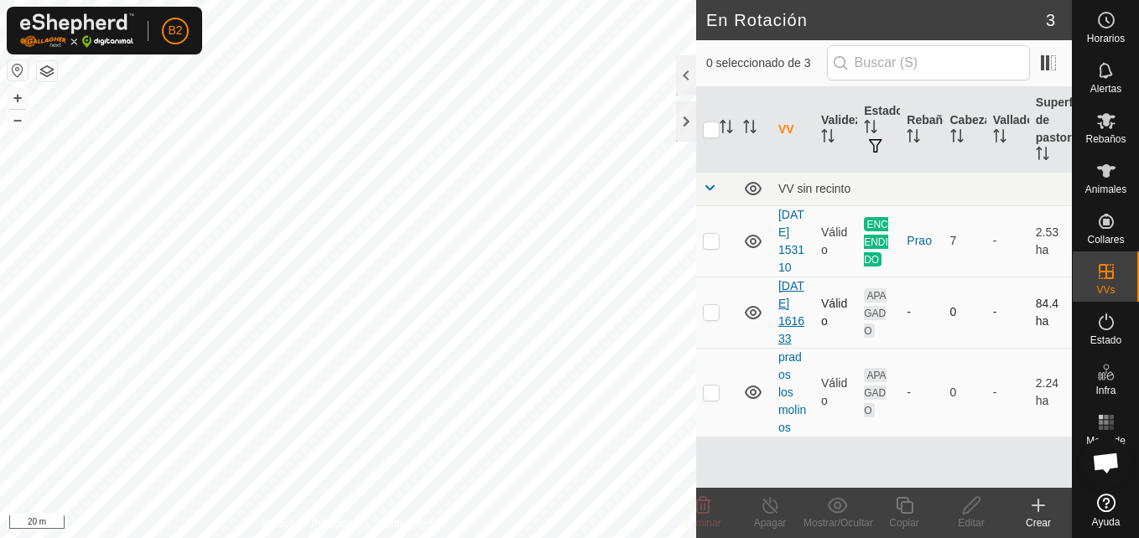
click at [781, 339] on link "[DATE] 161633" at bounding box center [791, 312] width 26 height 66
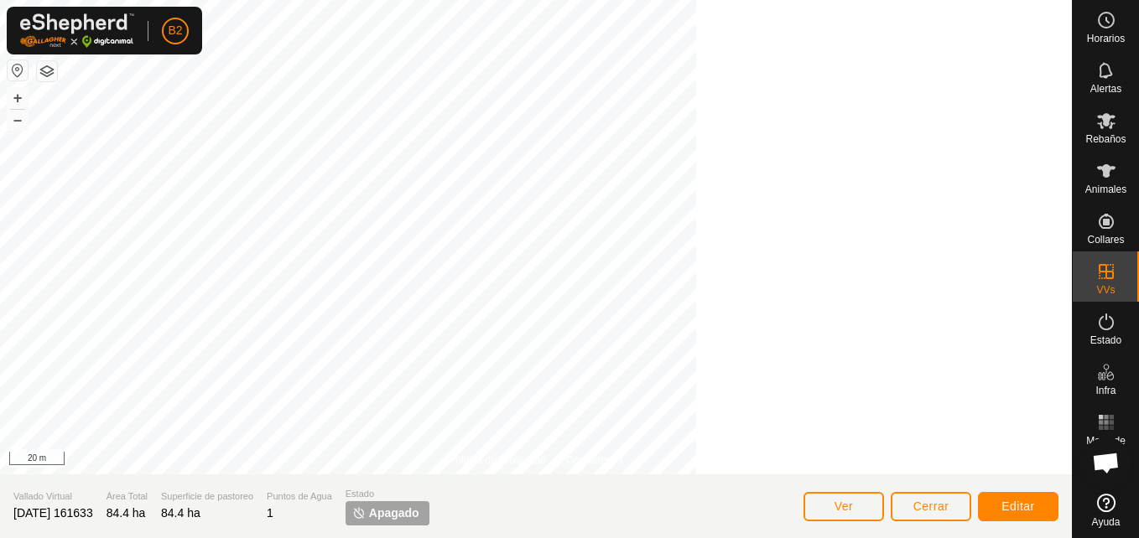
click at [781, 339] on div at bounding box center [536, 237] width 1072 height 475
click at [13, 127] on button "–" at bounding box center [18, 120] width 20 height 20
click at [904, 506] on button "Cerrar" at bounding box center [930, 506] width 80 height 29
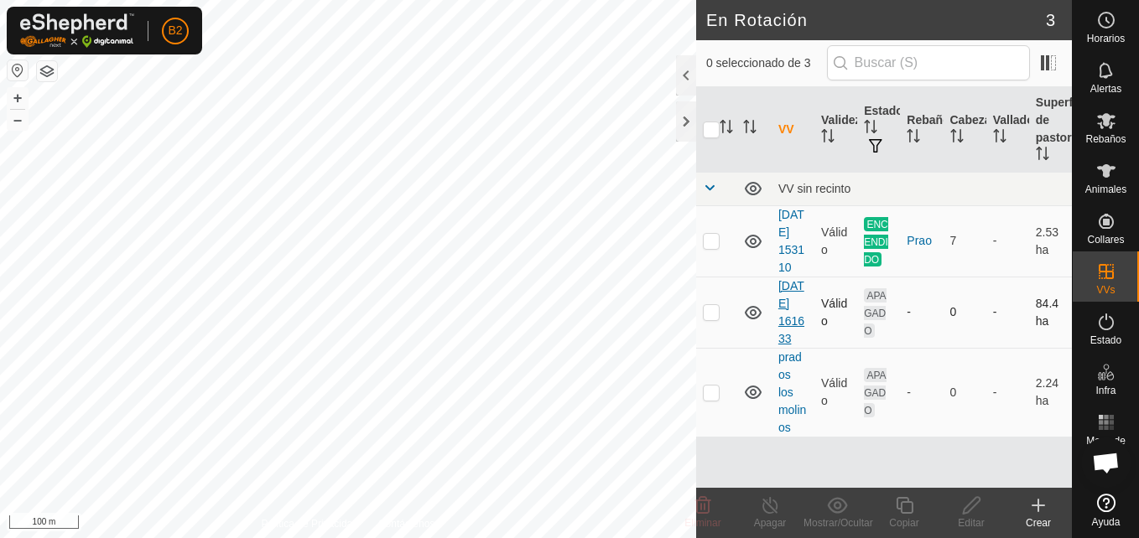
click at [787, 345] on link "[DATE] 161633" at bounding box center [791, 312] width 26 height 66
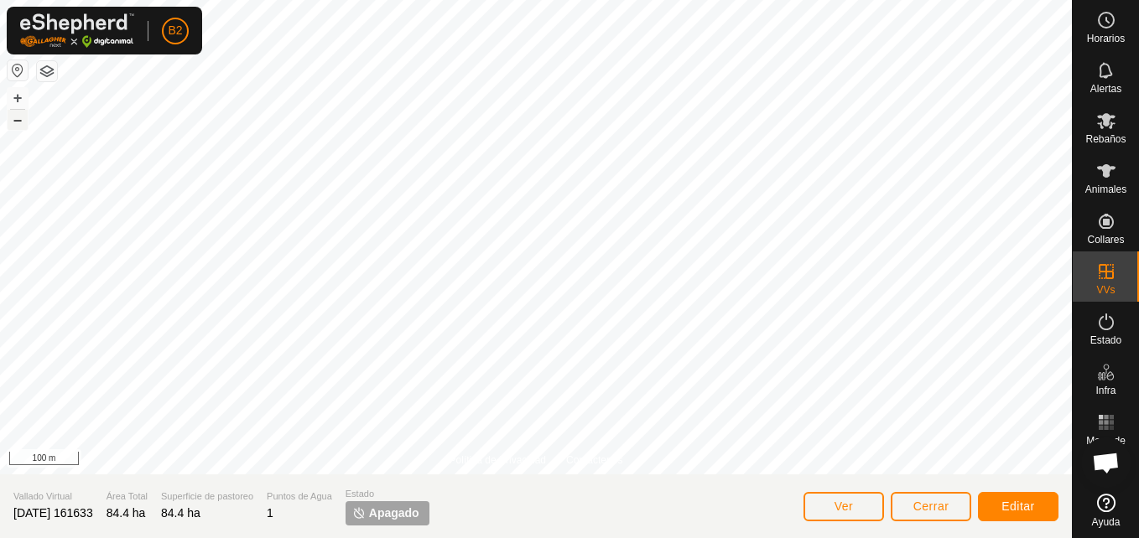
click at [12, 124] on button "–" at bounding box center [18, 120] width 20 height 20
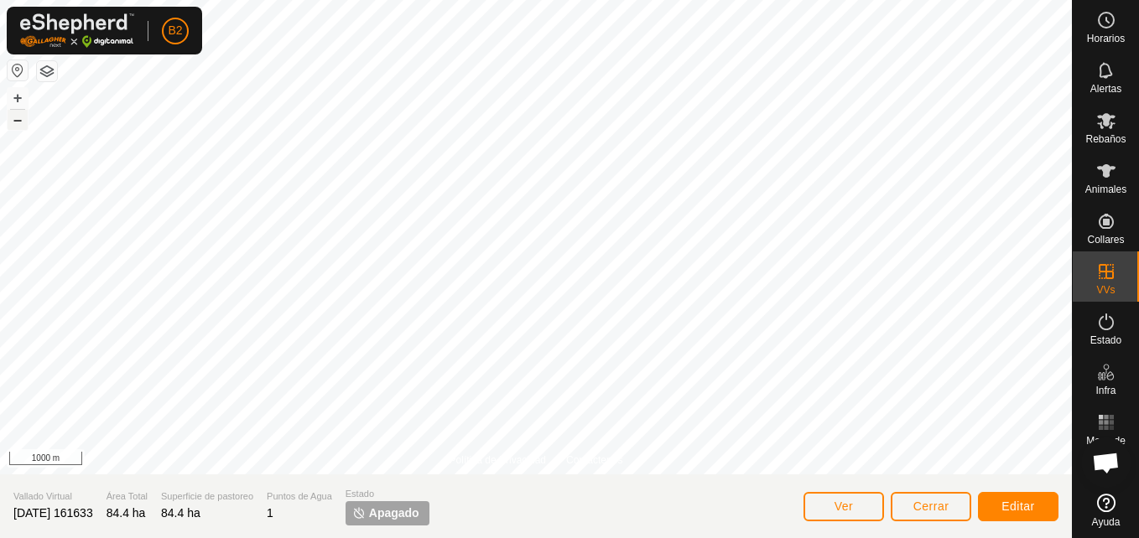
click at [12, 124] on button "–" at bounding box center [18, 120] width 20 height 20
click at [21, 98] on button "+" at bounding box center [18, 98] width 20 height 20
click at [551, 0] on html "B2 Horarios Alertas Rebaños Animales Collares VVs Estado Infra Mapa de Calor Ay…" at bounding box center [569, 269] width 1139 height 538
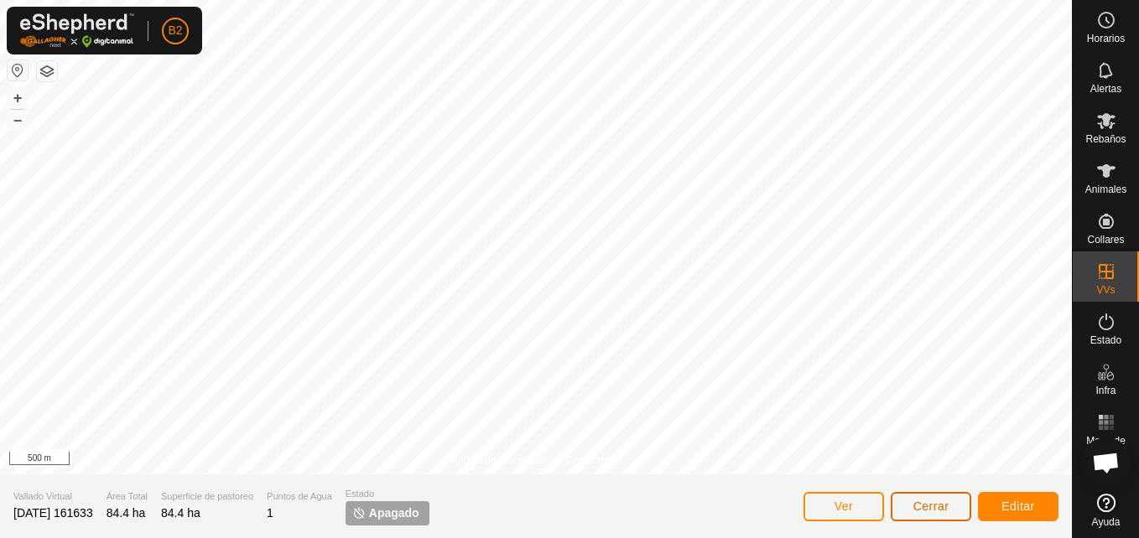
click at [927, 500] on span "Cerrar" at bounding box center [931, 506] width 36 height 13
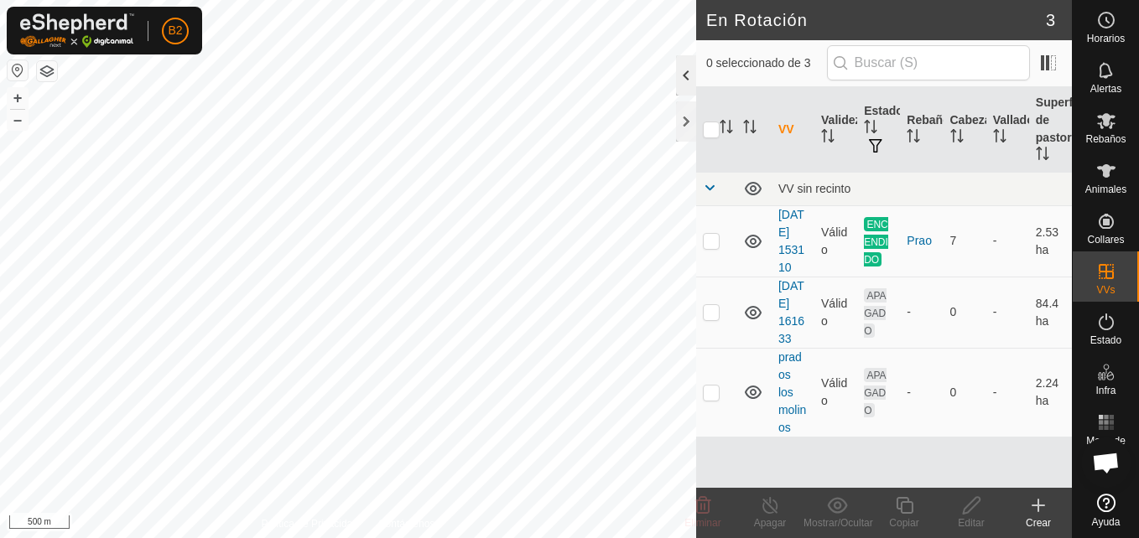
click at [682, 77] on div at bounding box center [686, 75] width 20 height 40
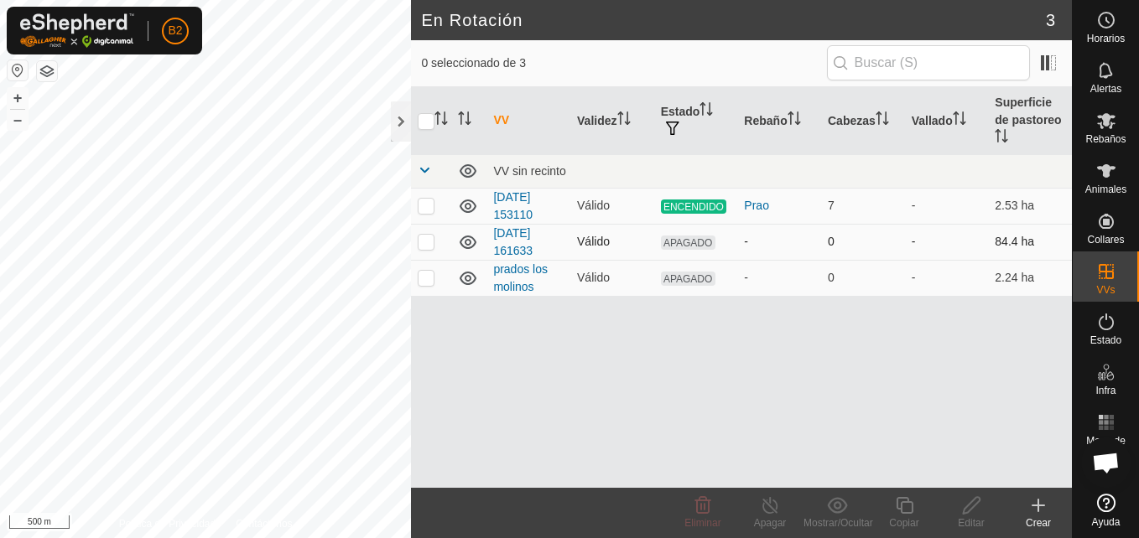
click at [428, 235] on p-checkbox at bounding box center [426, 241] width 17 height 13
checkbox input "true"
click at [965, 514] on icon at bounding box center [971, 505] width 17 height 17
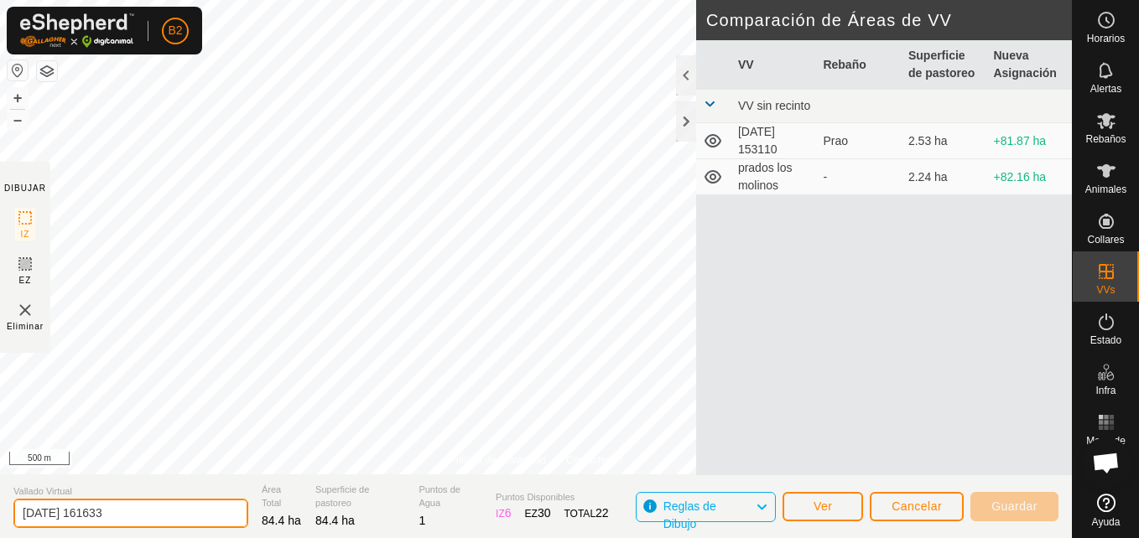
click at [147, 521] on input "[DATE] 161633" at bounding box center [130, 513] width 235 height 29
type input "2"
type input "comunes"
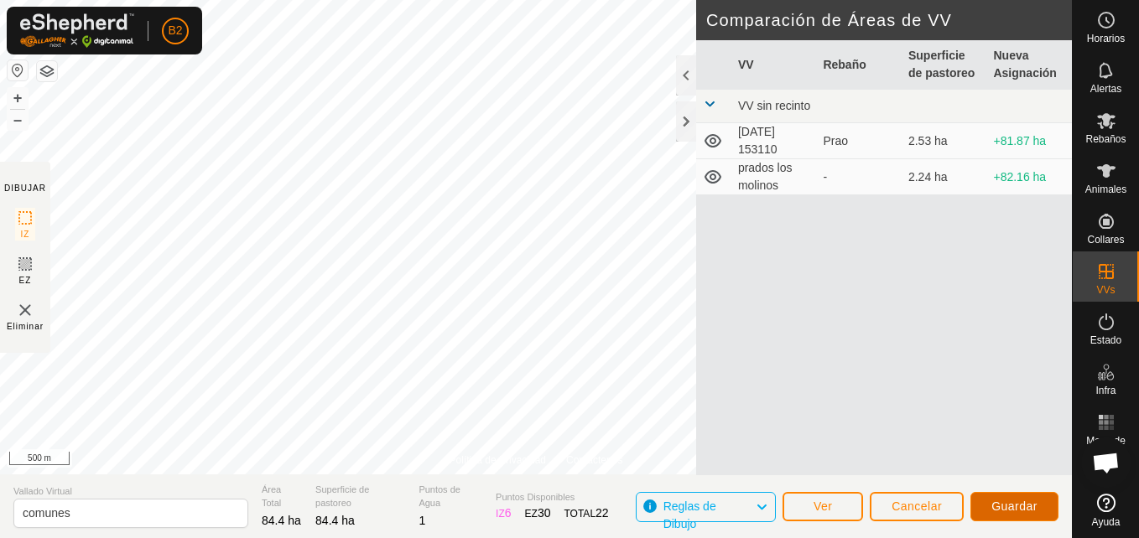
click at [1001, 510] on span "Guardar" at bounding box center [1014, 506] width 46 height 13
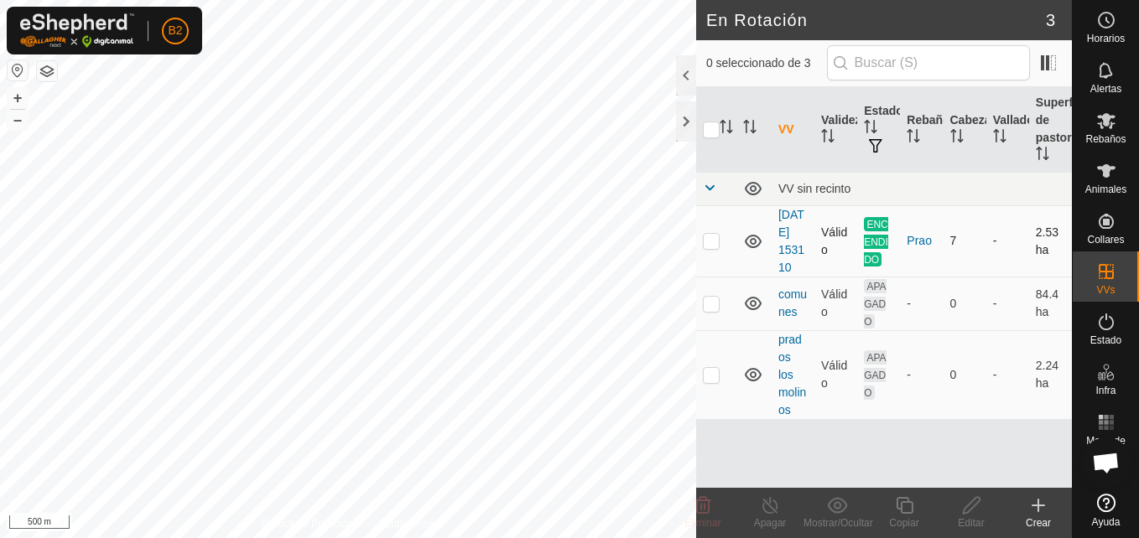
click at [714, 257] on td at bounding box center [716, 240] width 40 height 71
checkbox input "true"
click at [683, 77] on div at bounding box center [686, 75] width 20 height 40
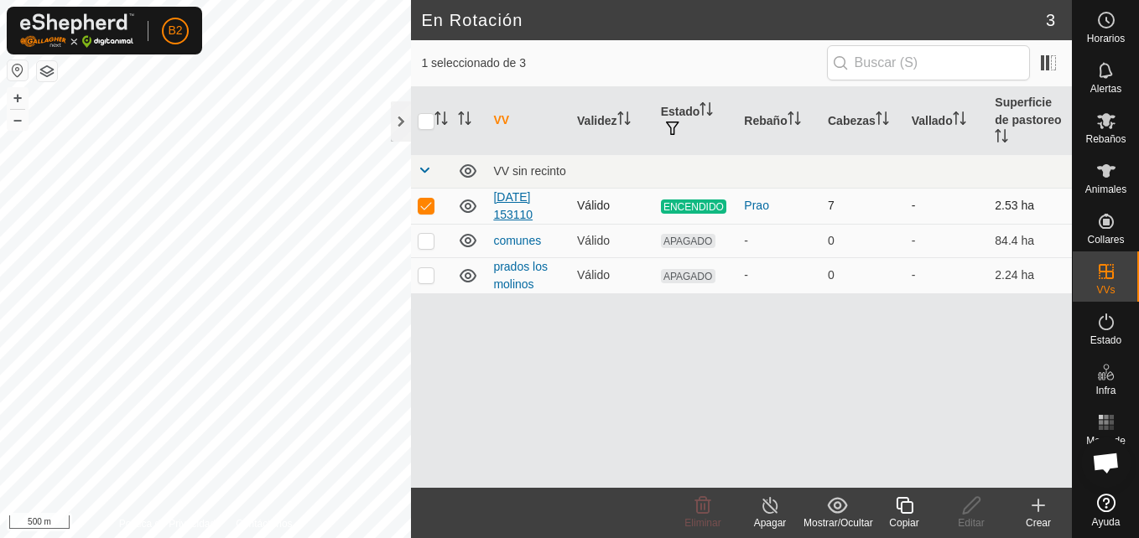
click at [517, 194] on link "[DATE] 153110" at bounding box center [512, 205] width 39 height 31
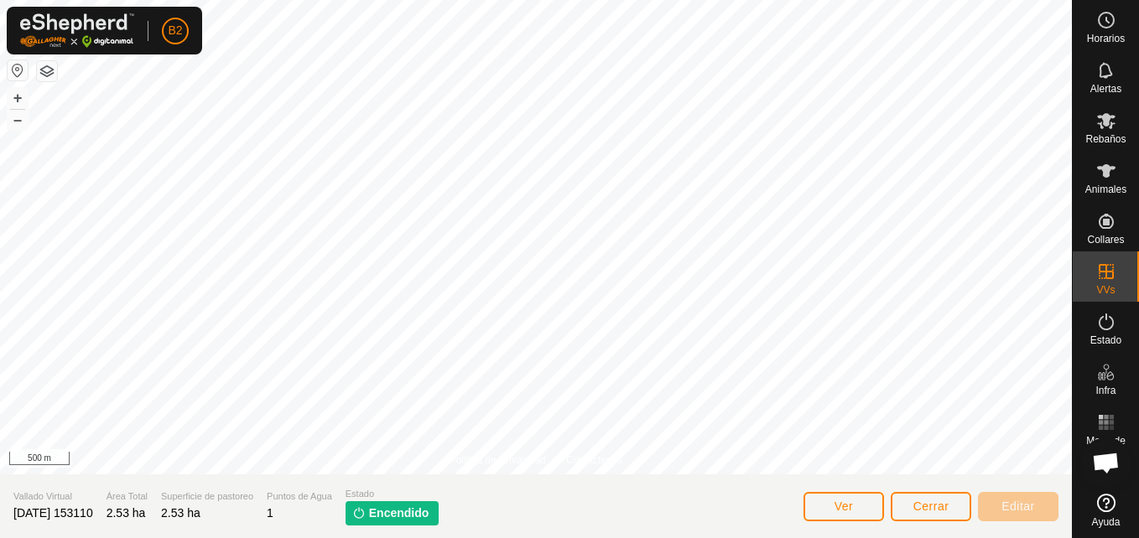
click at [93, 516] on span "[DATE] 153110" at bounding box center [53, 512] width 80 height 13
click at [846, 506] on span "Ver" at bounding box center [843, 506] width 19 height 13
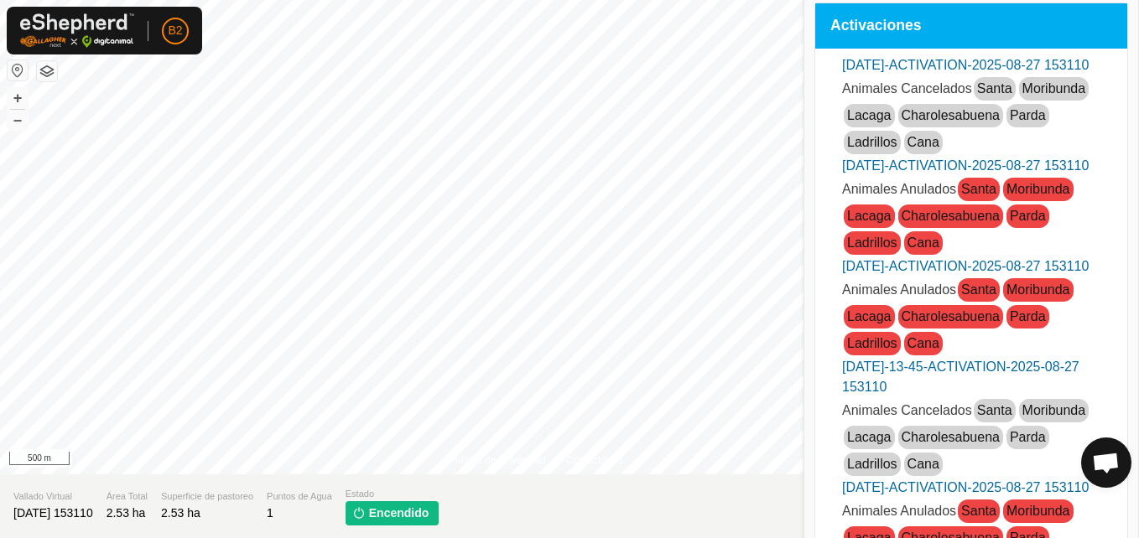
click at [1019, 423] on span "Moribunda" at bounding box center [1054, 410] width 70 height 23
